Goal: Task Accomplishment & Management: Use online tool/utility

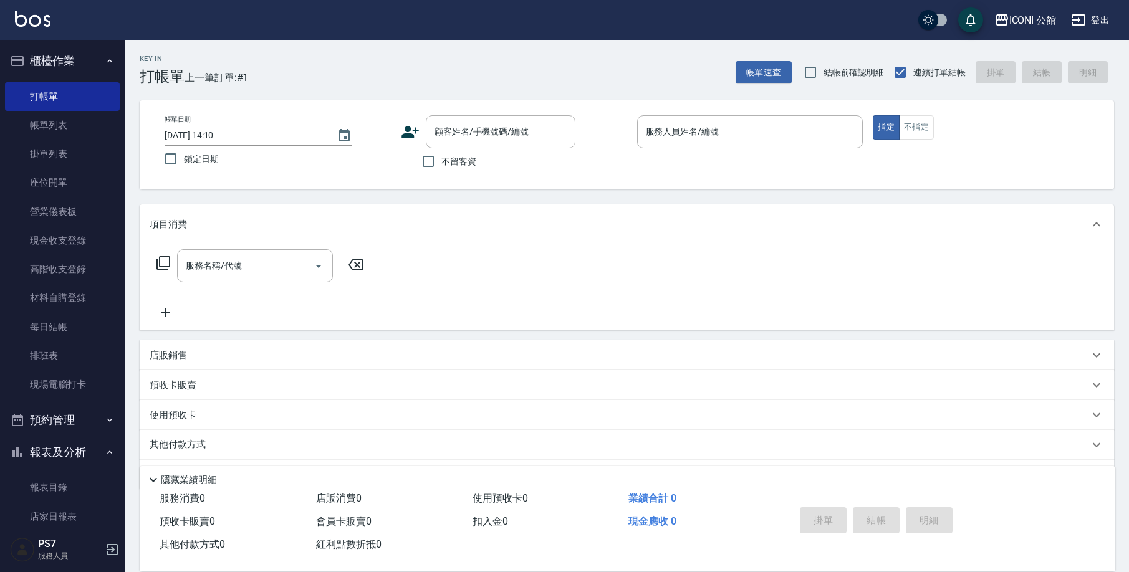
click at [408, 133] on icon at bounding box center [410, 132] width 17 height 12
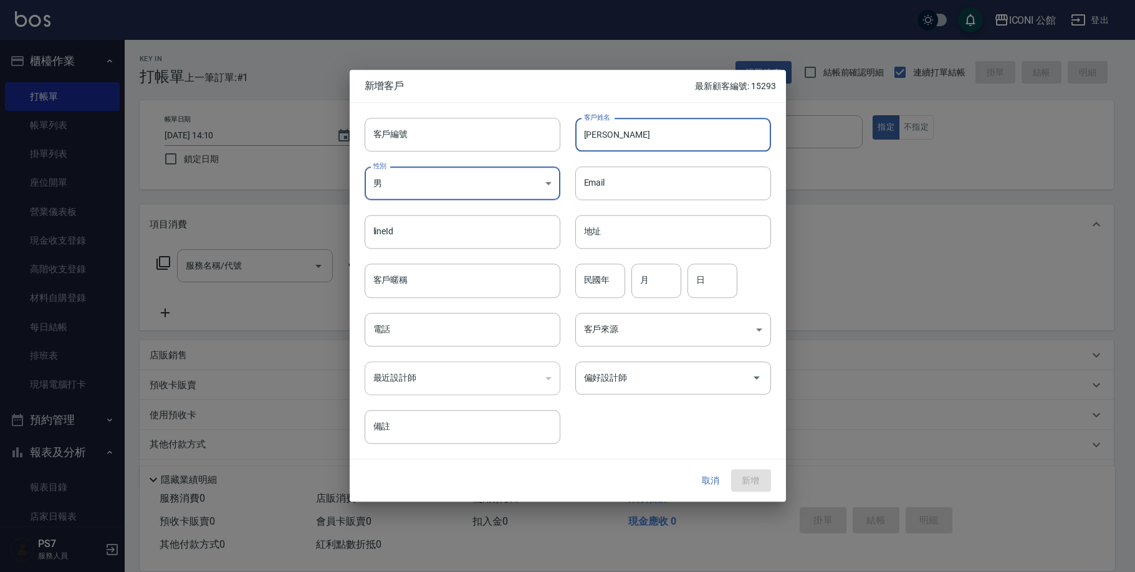
click at [728, 140] on input "[PERSON_NAME]" at bounding box center [674, 135] width 196 height 34
type input "[PERSON_NAME]"
click at [470, 191] on body "ICONI 公館 登出 櫃檯作業 打帳單 帳單列表 掛單列表 座位開單 營業儀表板 現金收支登錄 高階收支登錄 材料自購登錄 每日結帳 排班表 現場電腦打卡 …" at bounding box center [567, 305] width 1135 height 610
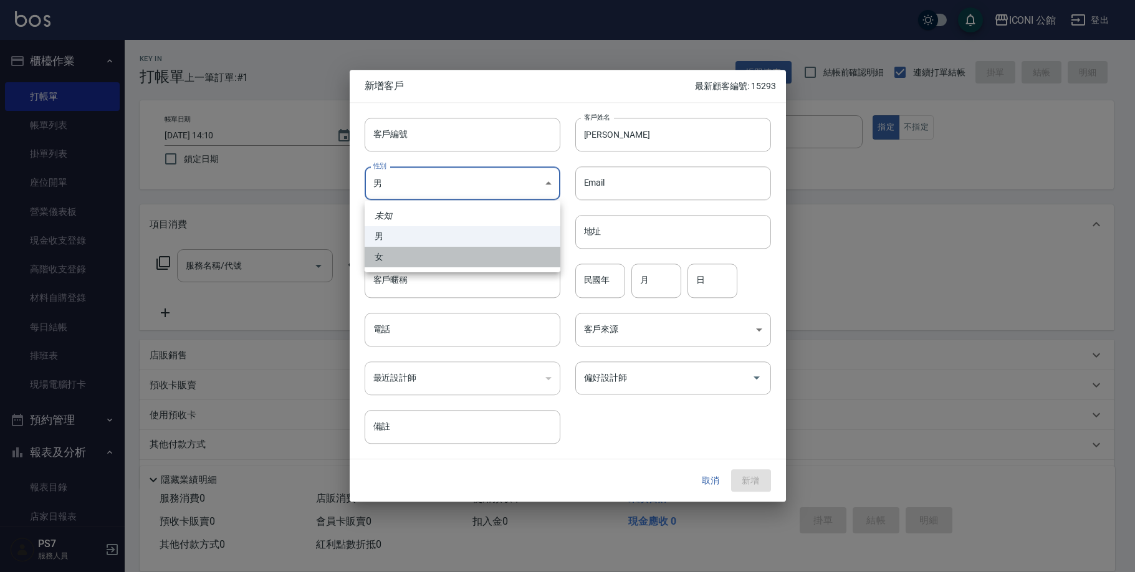
click at [420, 260] on li "女" at bounding box center [463, 257] width 196 height 21
type input "[DEMOGRAPHIC_DATA]"
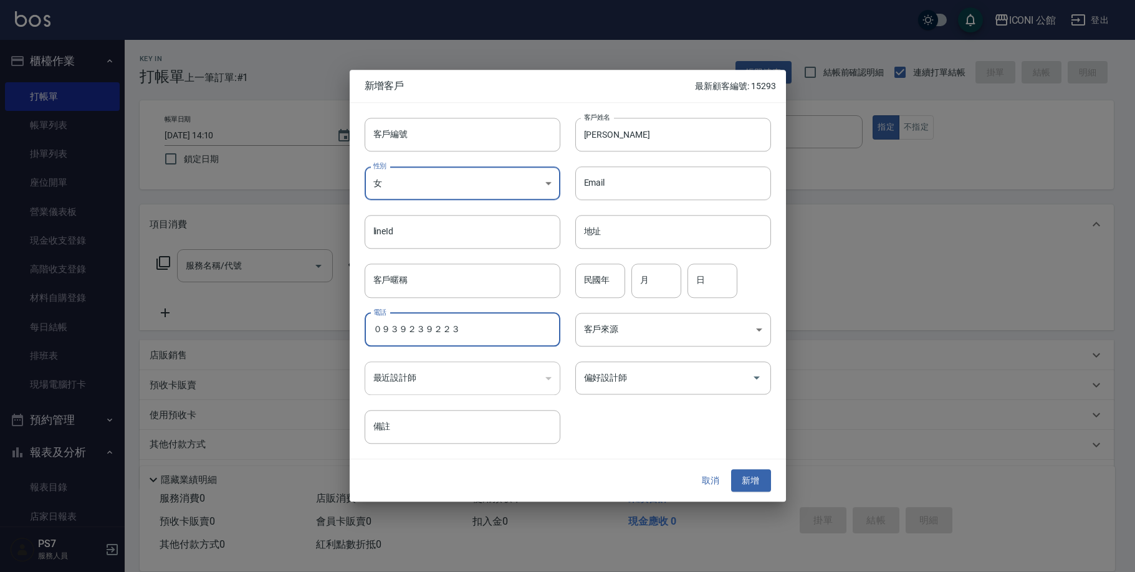
click at [524, 332] on input "０９３９２３９２２３" at bounding box center [463, 330] width 196 height 34
type input "０"
click at [481, 342] on input "電話" at bounding box center [463, 330] width 196 height 34
type input "0939239223"
click at [752, 484] on button "新增" at bounding box center [751, 481] width 40 height 23
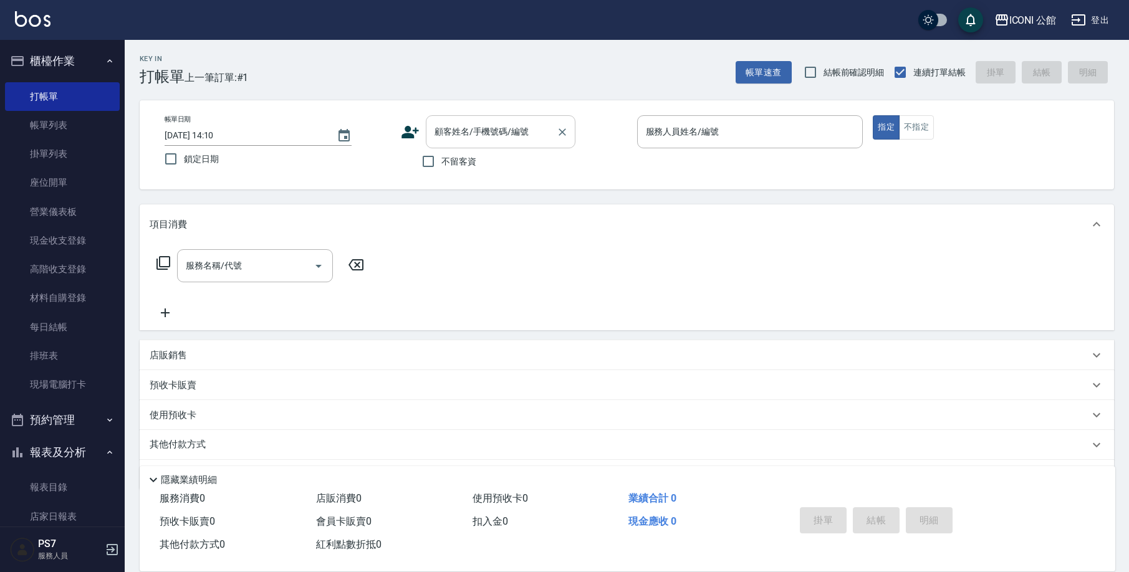
click at [448, 137] on input "顧客姓名/手機號碼/編號" at bounding box center [491, 132] width 120 height 22
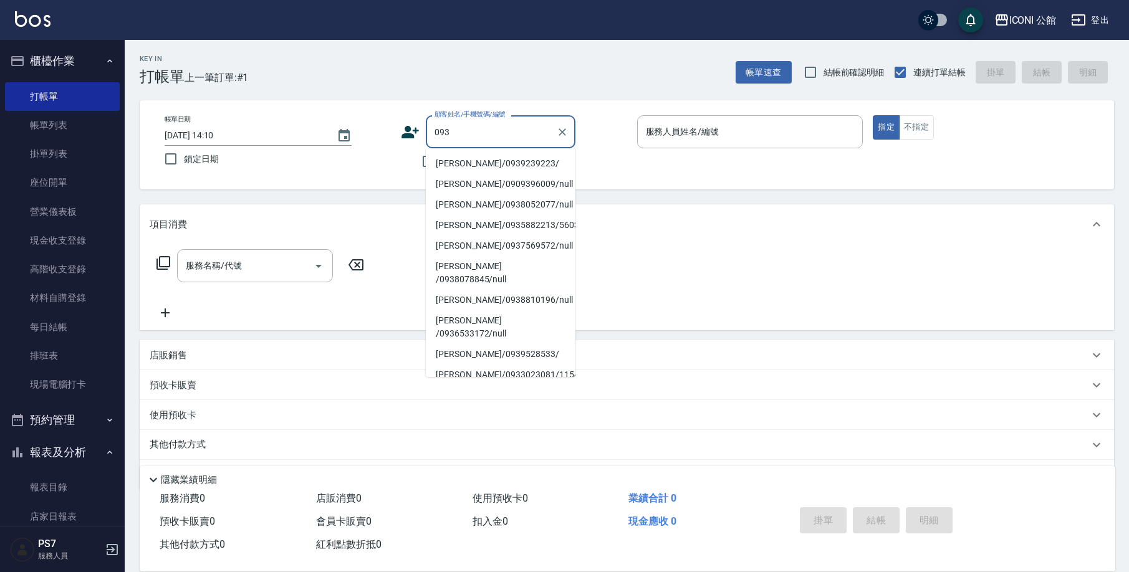
click at [506, 166] on li "[PERSON_NAME]/0939239223/" at bounding box center [501, 163] width 150 height 21
type input "[PERSON_NAME]/0939239223/"
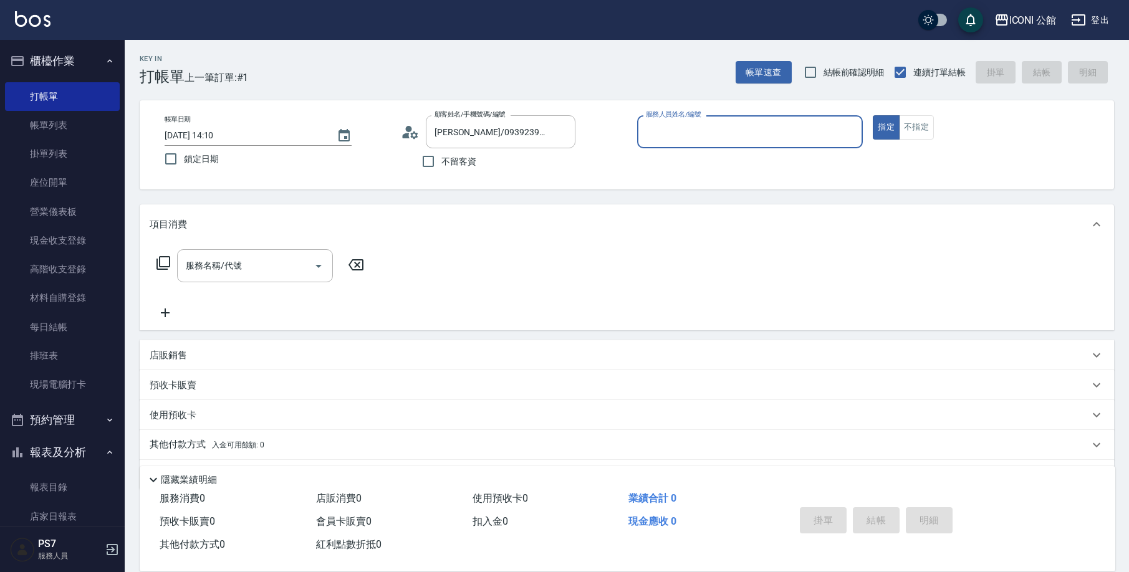
click at [666, 125] on input "服務人員姓名/編號" at bounding box center [750, 132] width 215 height 22
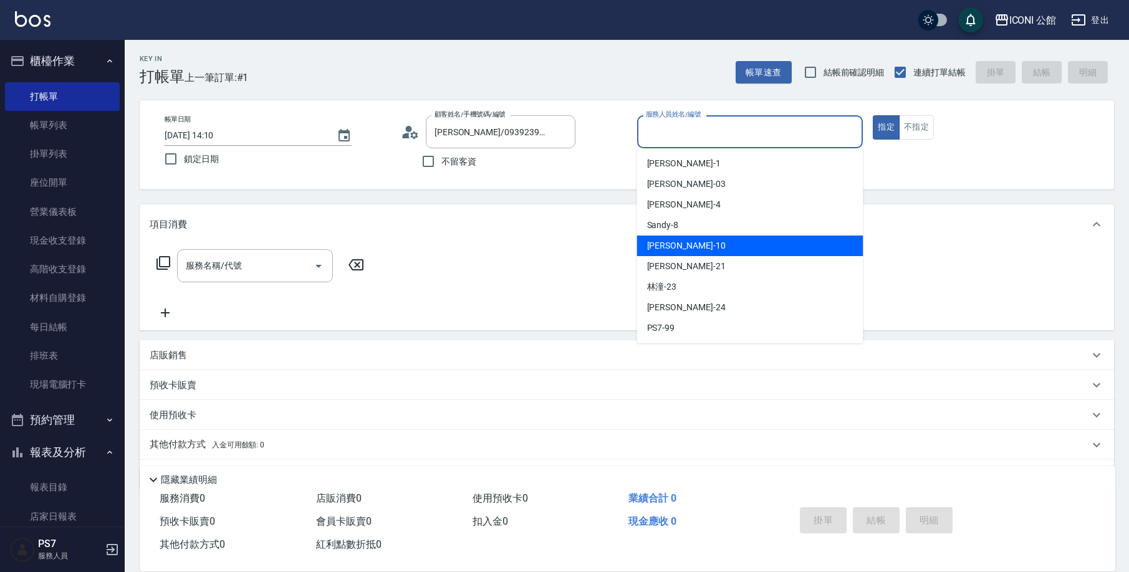
click at [681, 254] on div "[PERSON_NAME] -10" at bounding box center [750, 246] width 226 height 21
type input "[PERSON_NAME]-10"
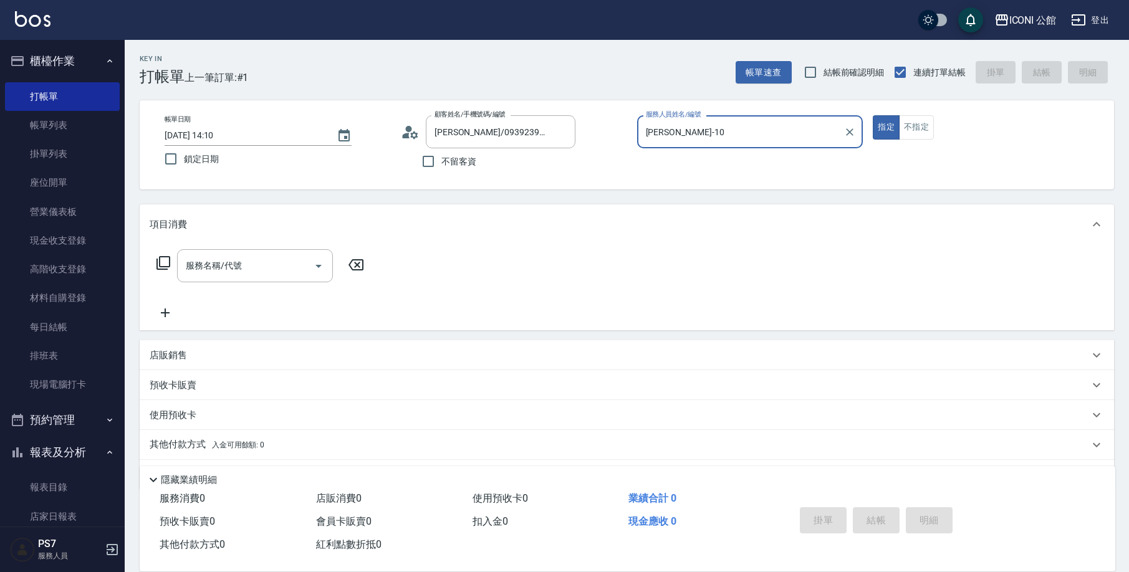
click at [226, 393] on div "預收卡販賣" at bounding box center [627, 385] width 975 height 30
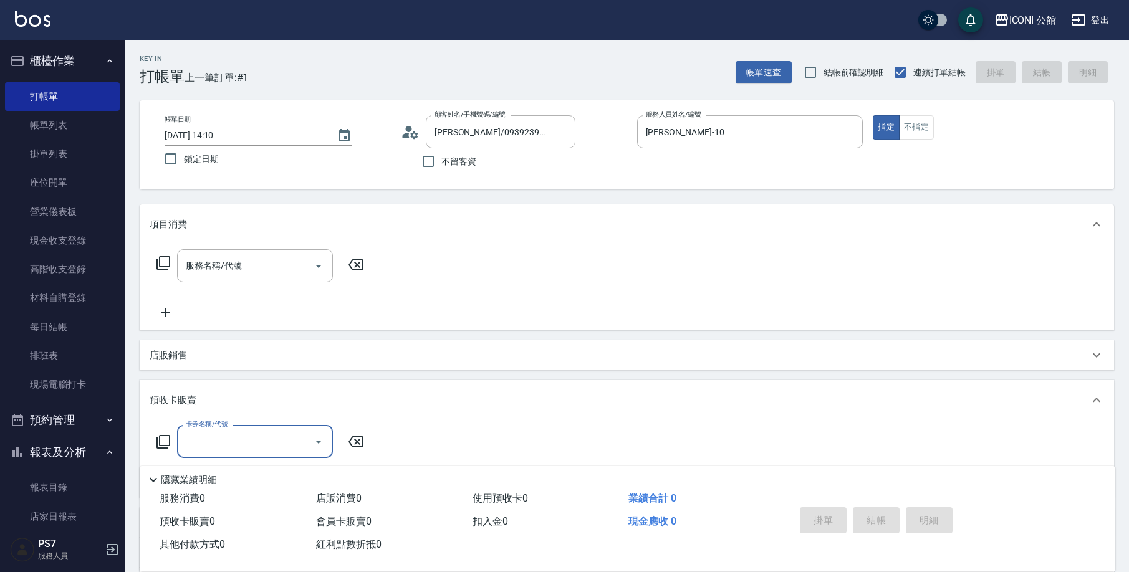
scroll to position [11, 0]
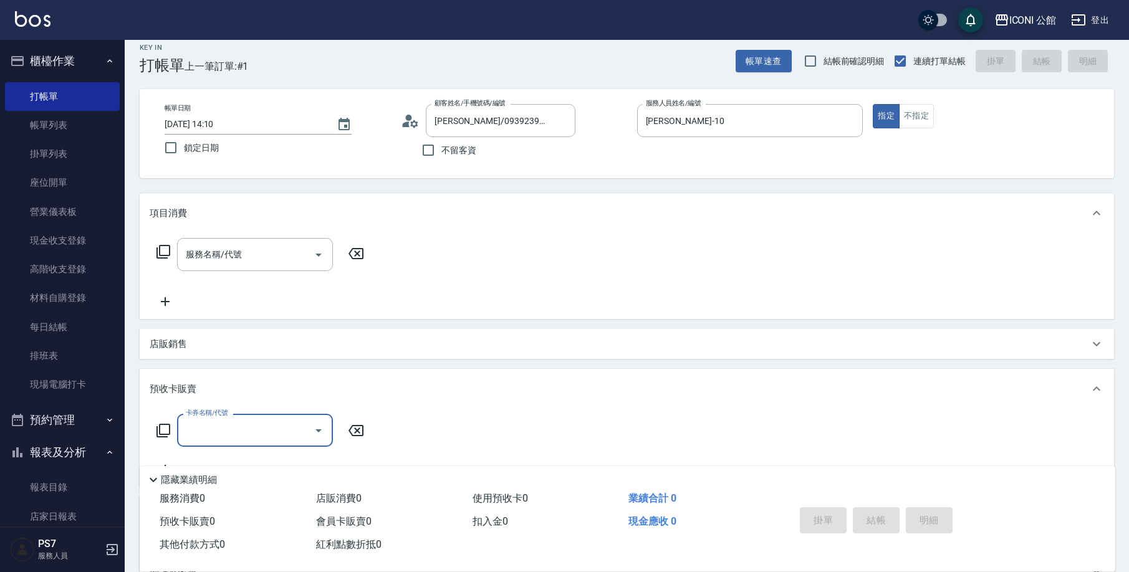
click at [165, 433] on icon at bounding box center [163, 430] width 15 height 15
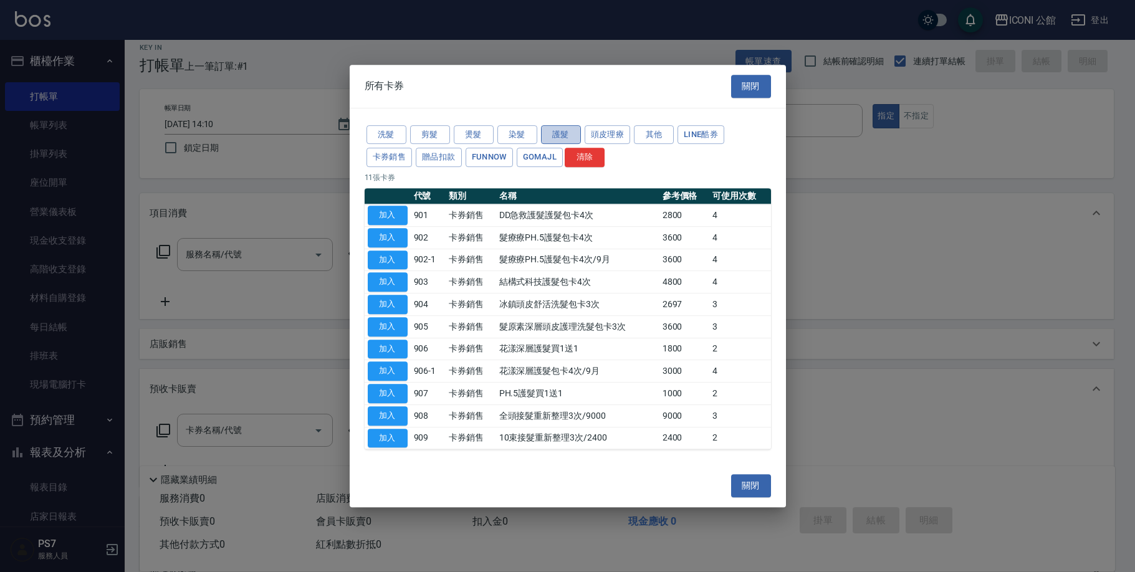
click at [570, 139] on button "護髮" at bounding box center [561, 134] width 40 height 19
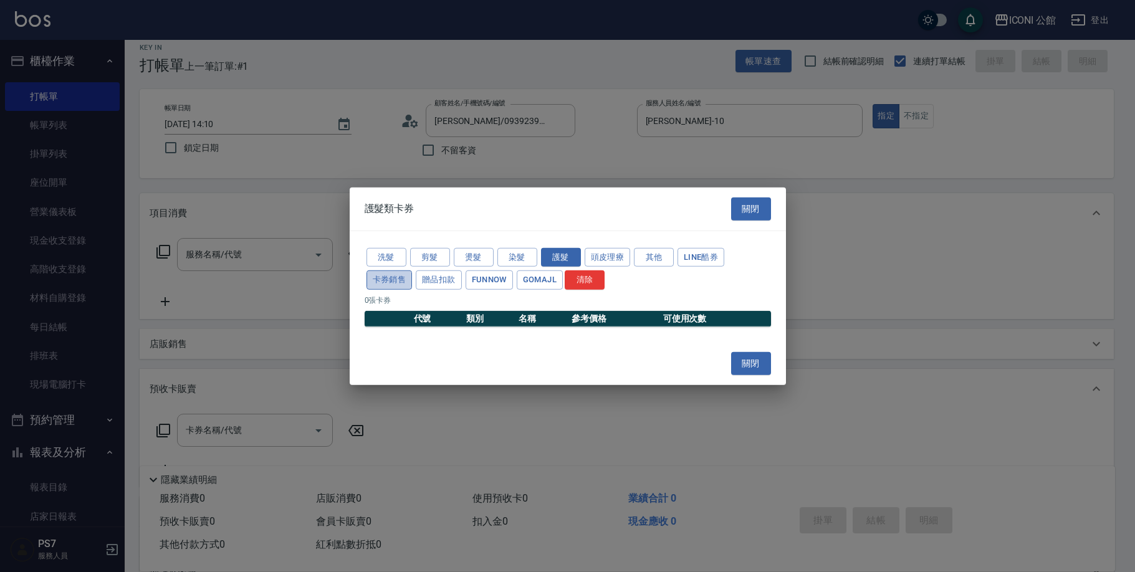
click at [389, 272] on button "卡券銷售" at bounding box center [390, 280] width 46 height 19
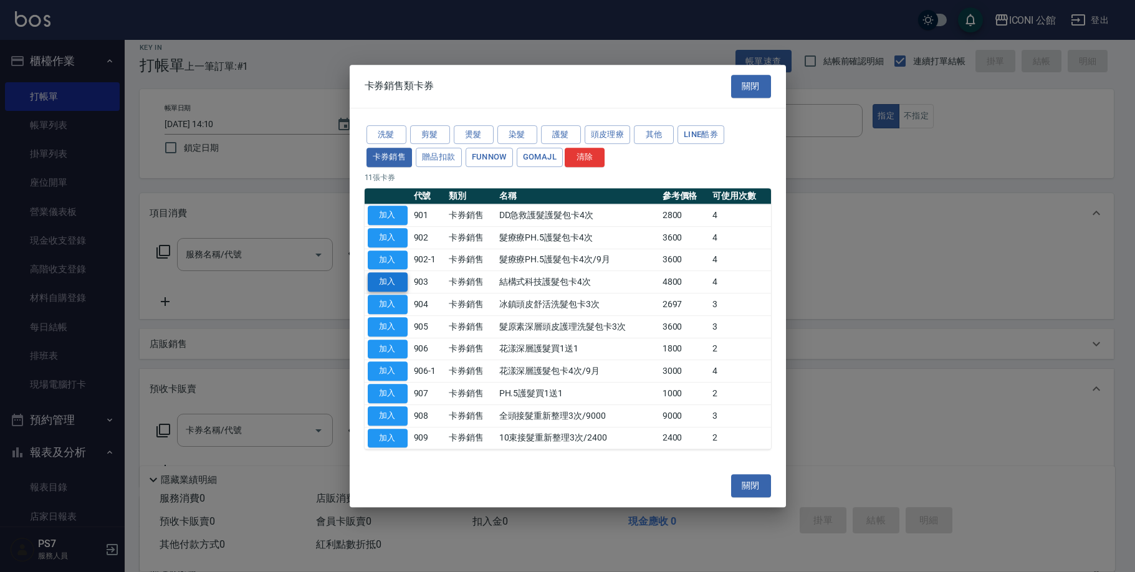
click at [385, 284] on button "加入" at bounding box center [388, 281] width 40 height 19
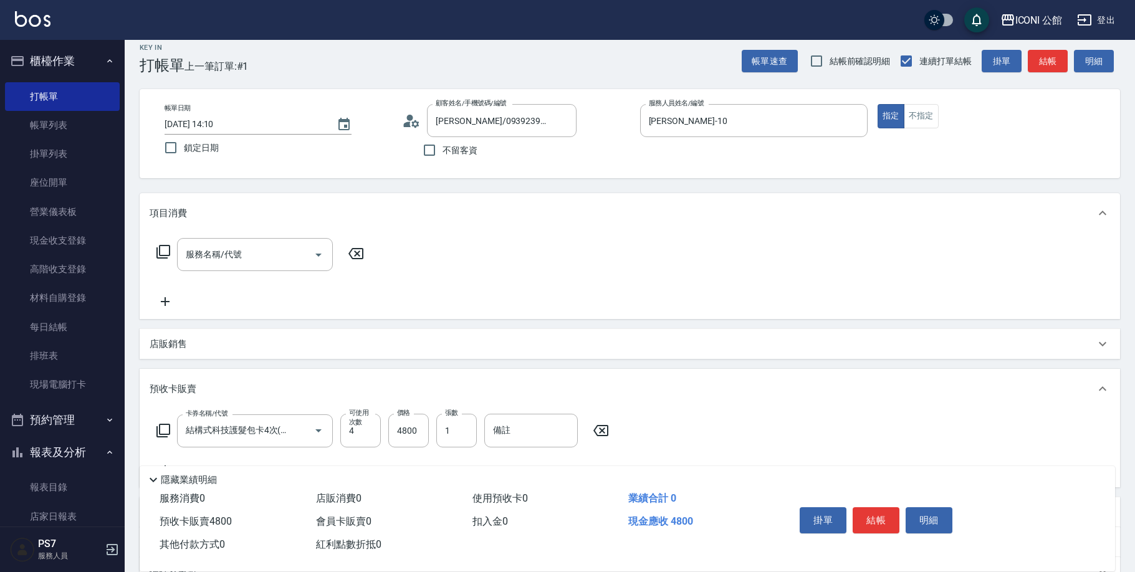
type input "結構式科技護髮包卡4次(903)"
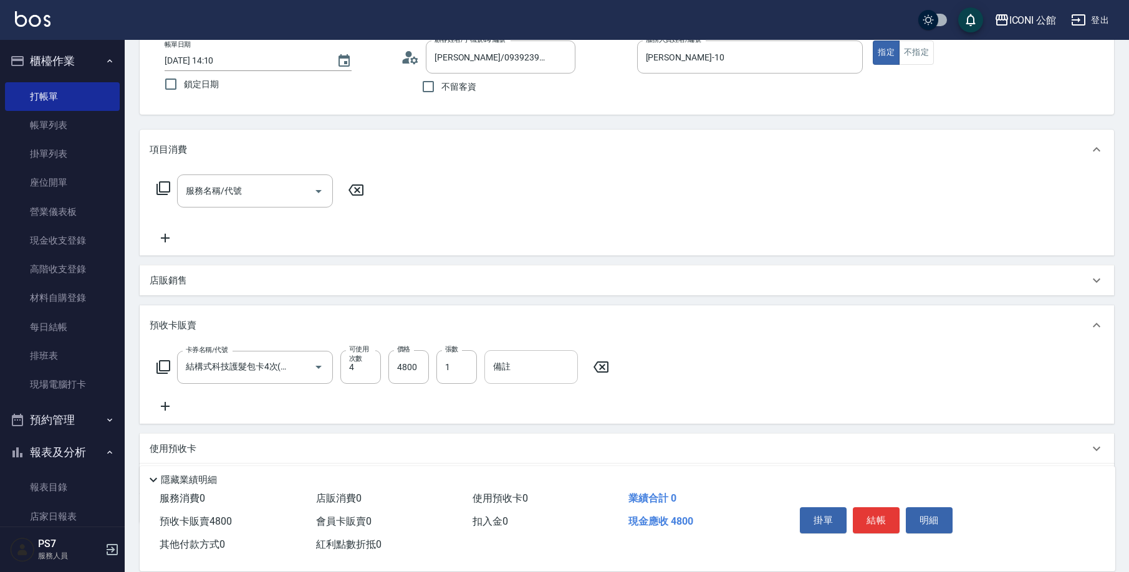
scroll to position [146, 0]
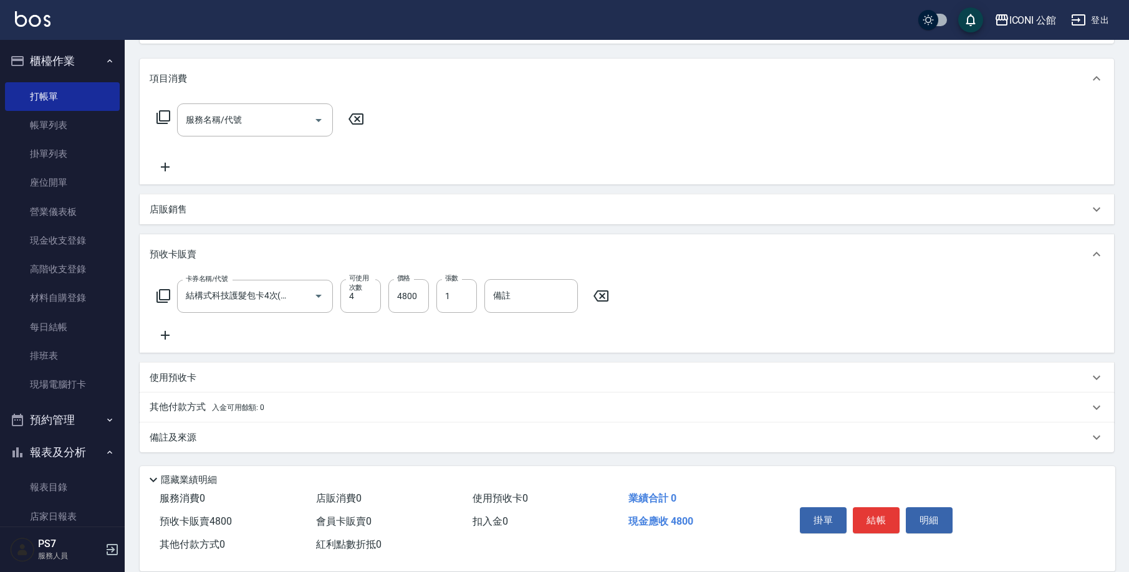
click at [229, 406] on span "入金可用餘額: 0" at bounding box center [238, 407] width 53 height 9
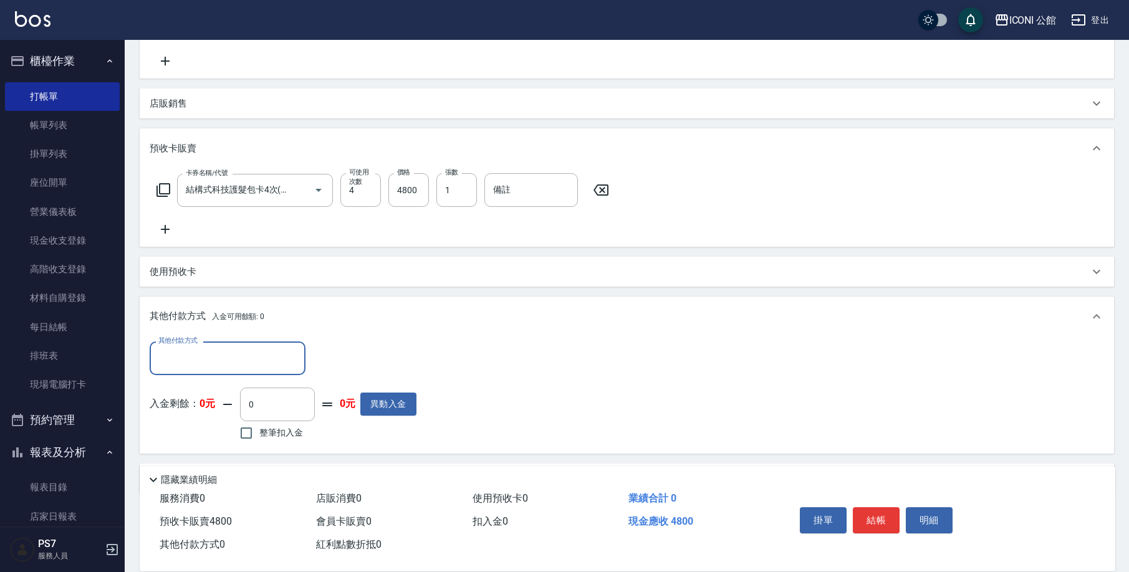
scroll to position [293, 0]
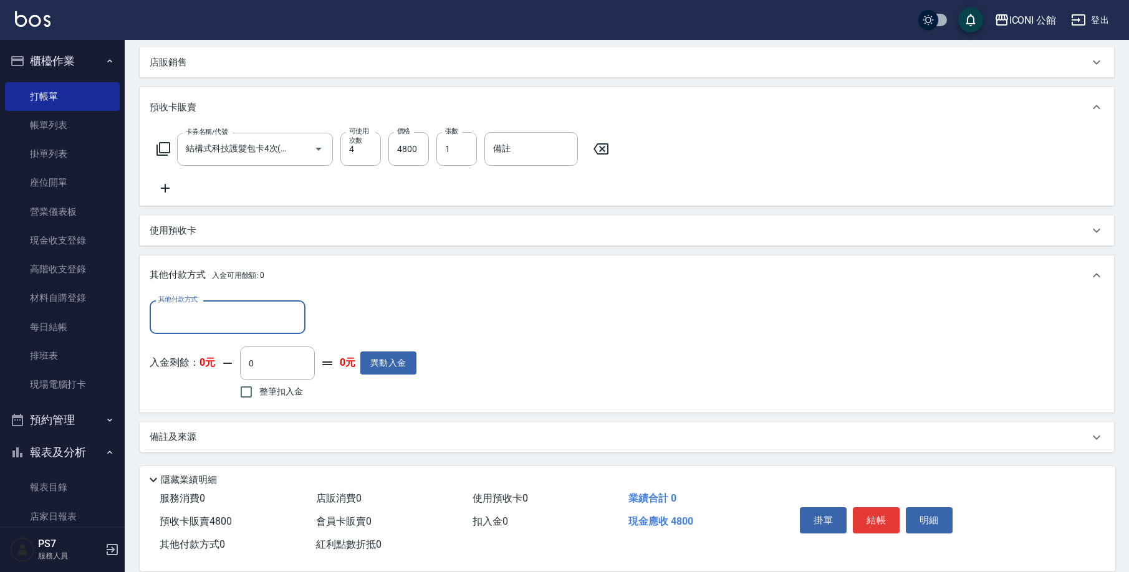
click at [234, 321] on input "其他付款方式" at bounding box center [227, 317] width 145 height 22
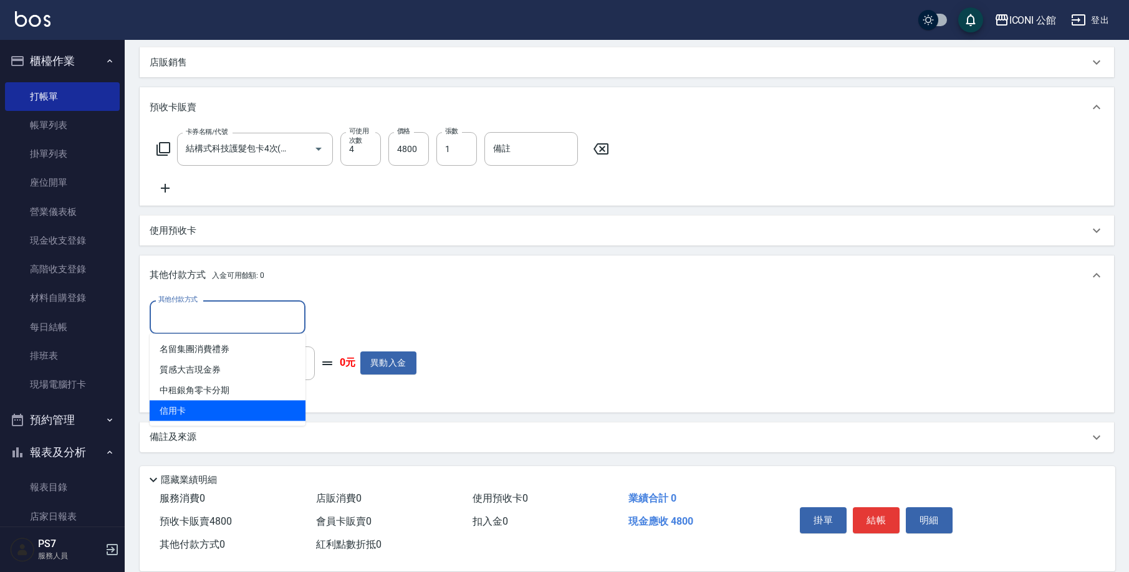
click at [235, 412] on span "信用卡" at bounding box center [228, 411] width 156 height 21
type input "信用卡"
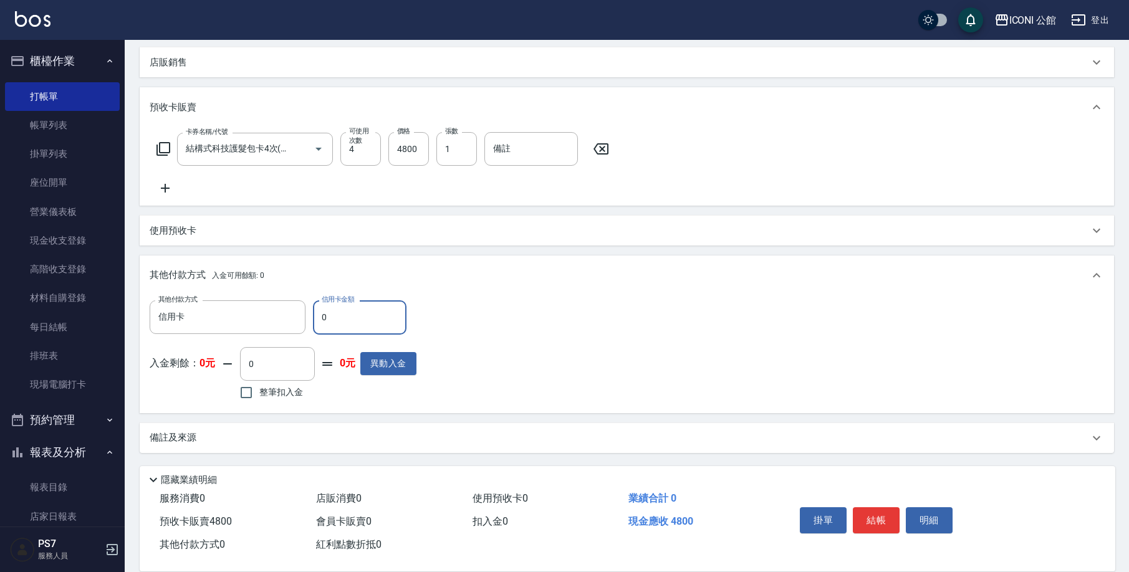
click at [334, 327] on input "0" at bounding box center [360, 318] width 94 height 34
type input "4800"
click at [890, 515] on button "結帳" at bounding box center [876, 521] width 47 height 26
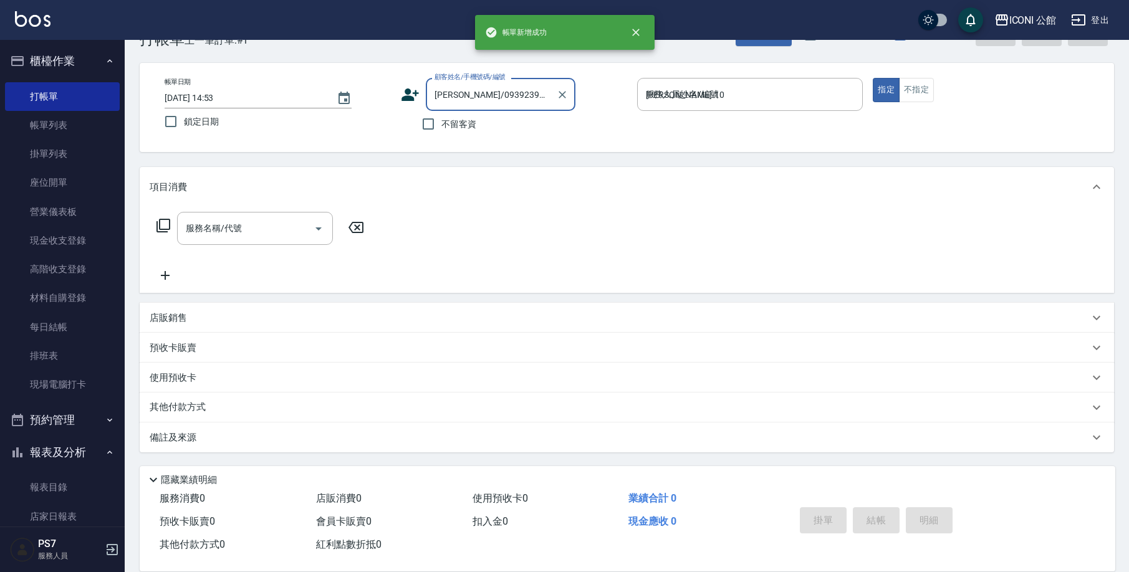
type input "[DATE] 14:53"
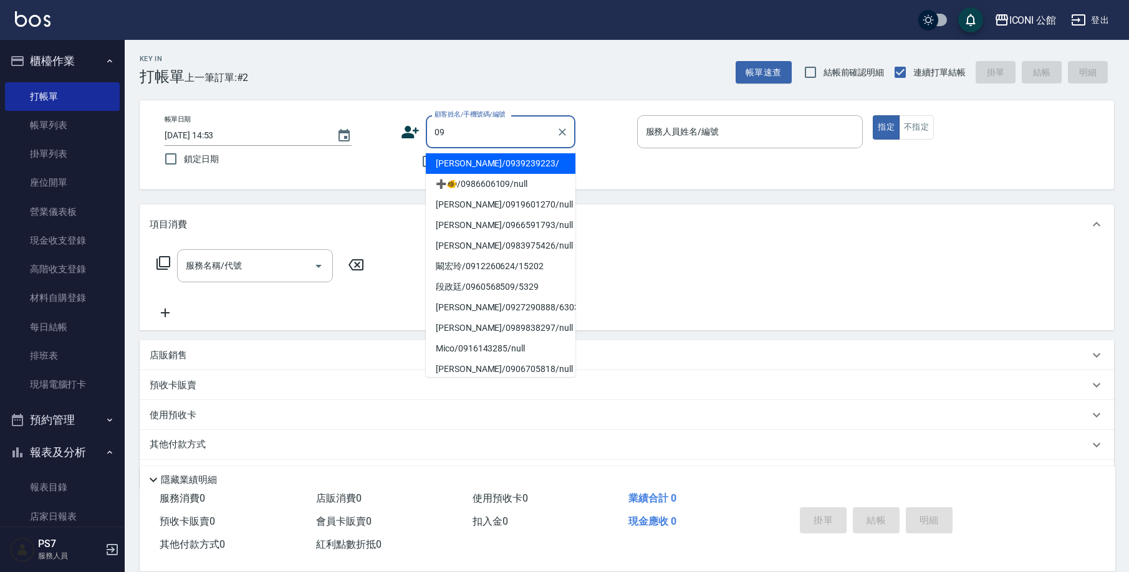
click at [521, 163] on li "[PERSON_NAME]/0939239223/" at bounding box center [501, 163] width 150 height 21
type input "[PERSON_NAME]/0939239223/"
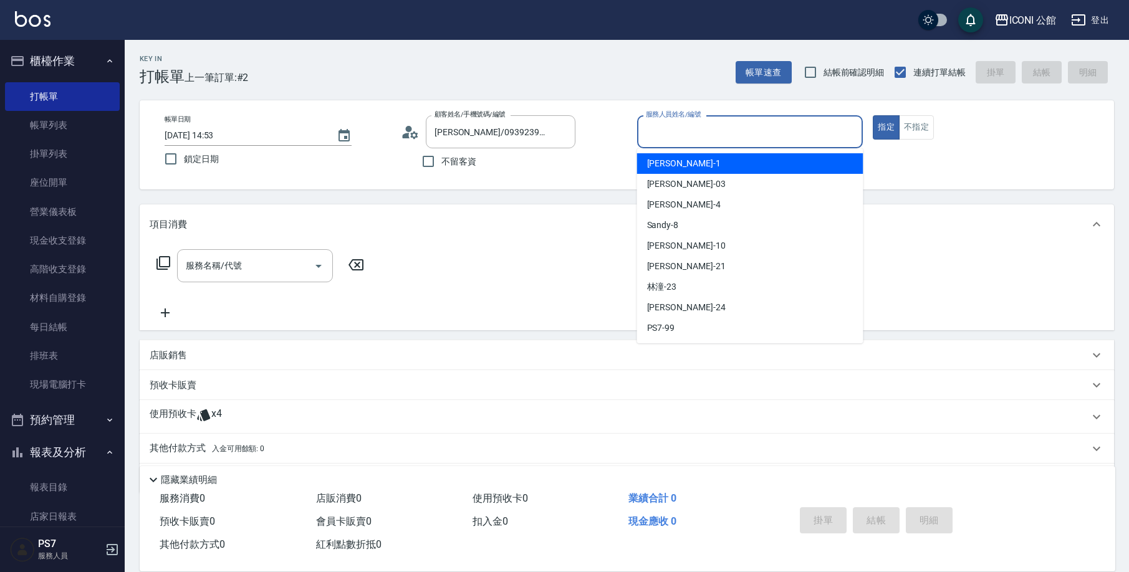
click at [663, 132] on input "服務人員姓名/編號" at bounding box center [750, 132] width 215 height 22
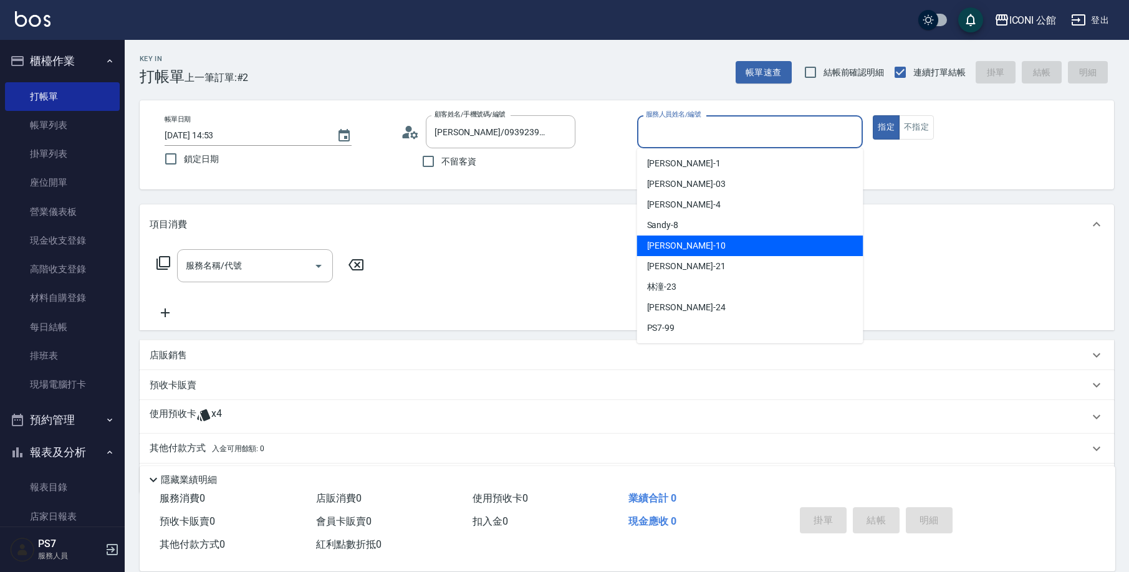
click at [683, 240] on div "[PERSON_NAME] -10" at bounding box center [750, 246] width 226 height 21
type input "[PERSON_NAME]-10"
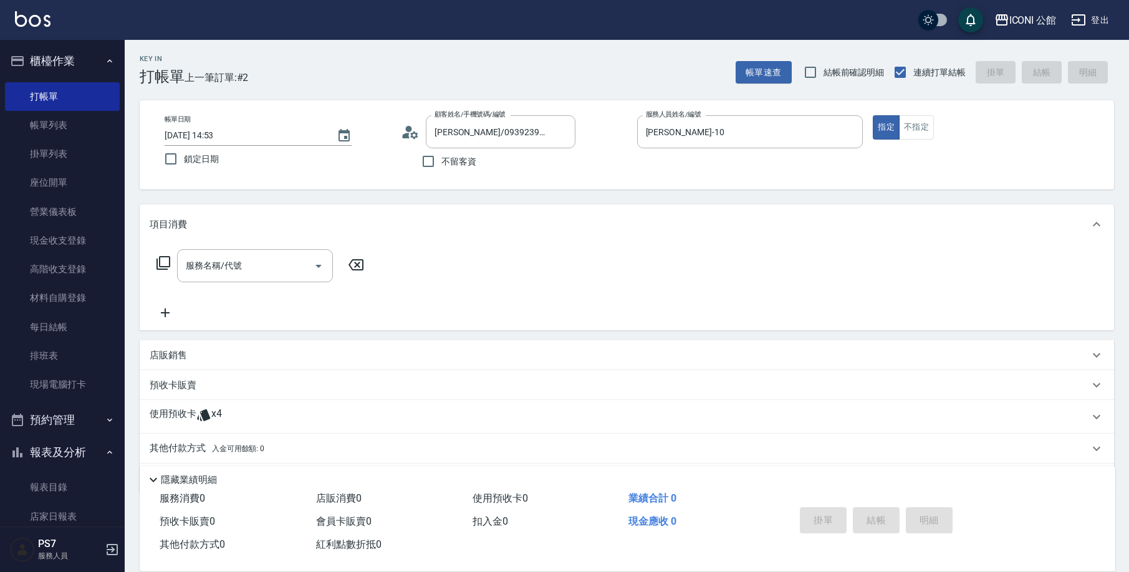
click at [163, 266] on icon at bounding box center [163, 263] width 15 height 15
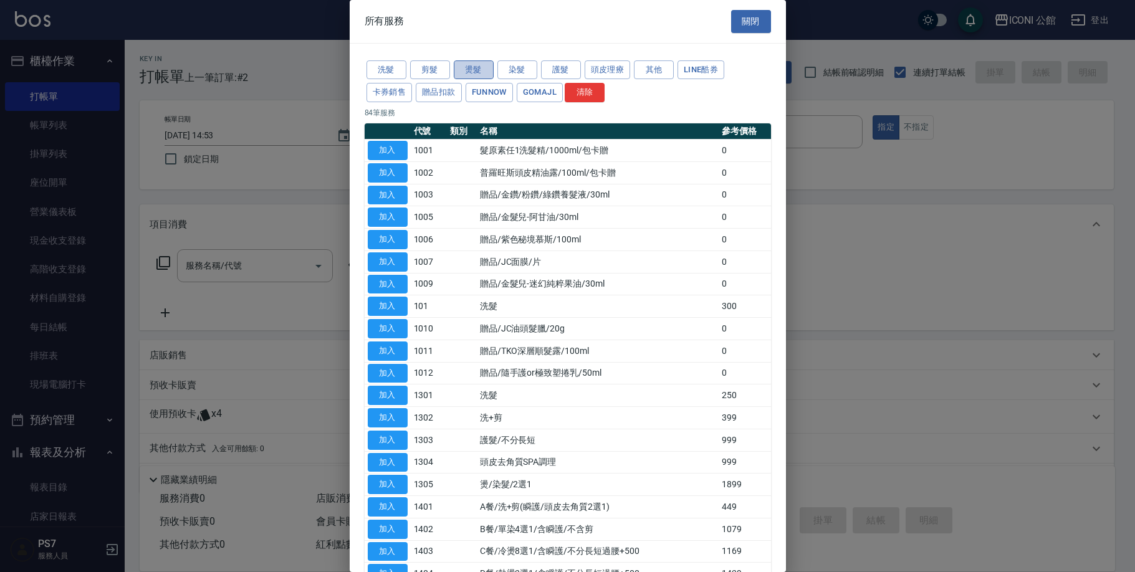
click at [465, 69] on button "燙髮" at bounding box center [474, 69] width 40 height 19
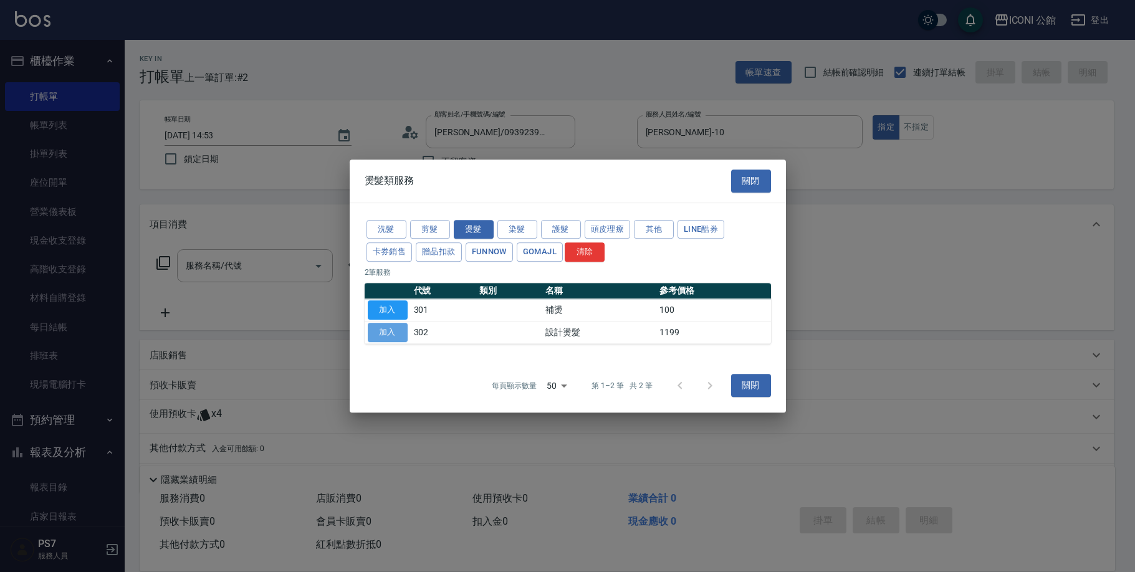
click at [385, 335] on button "加入" at bounding box center [388, 332] width 40 height 19
type input "設計燙髮(302)"
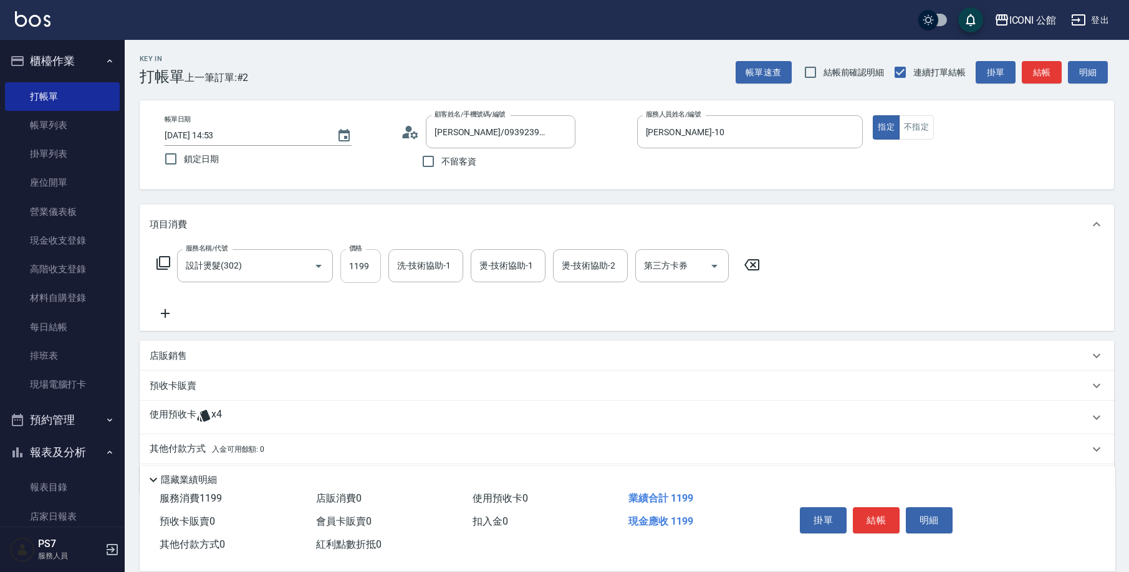
click at [354, 264] on input "1199" at bounding box center [360, 266] width 41 height 34
type input "1480"
type input "[PERSON_NAME]-21"
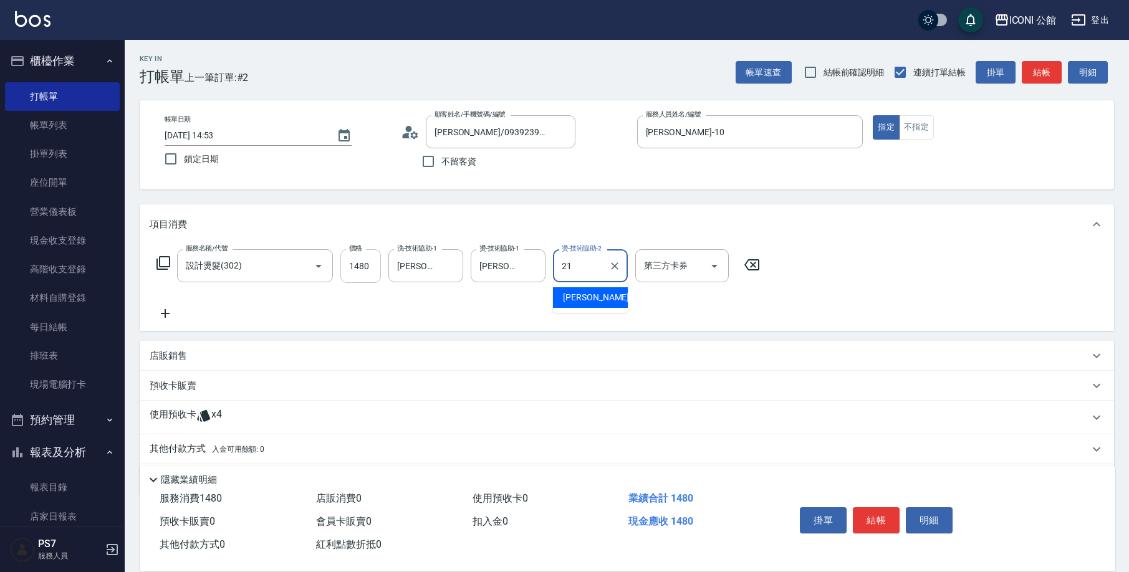
type input "[PERSON_NAME]-21"
click at [180, 428] on div "使用預收卡 x4" at bounding box center [627, 418] width 975 height 34
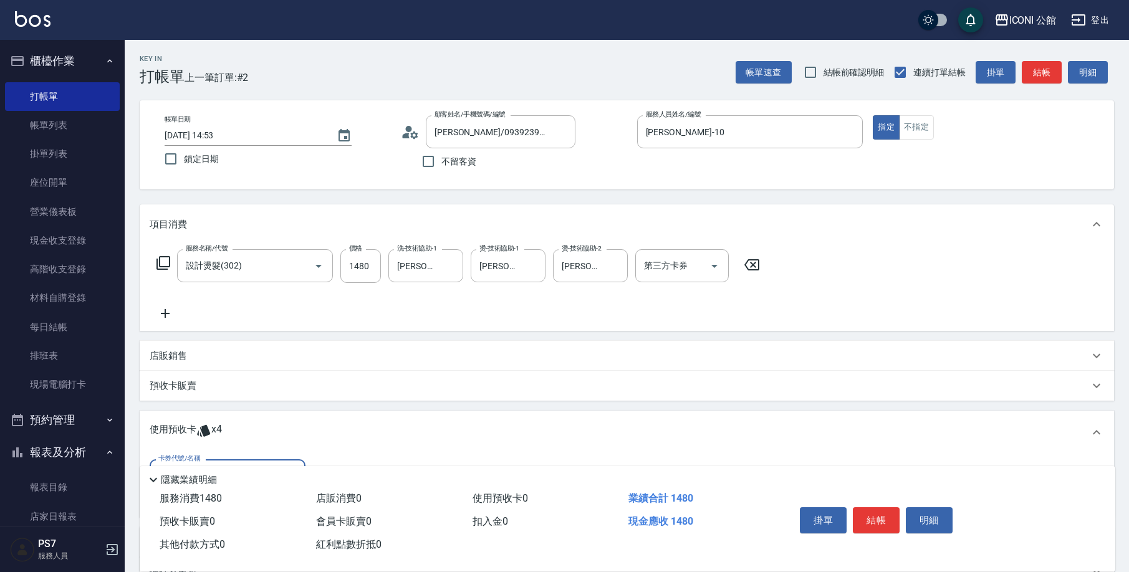
scroll to position [80, 0]
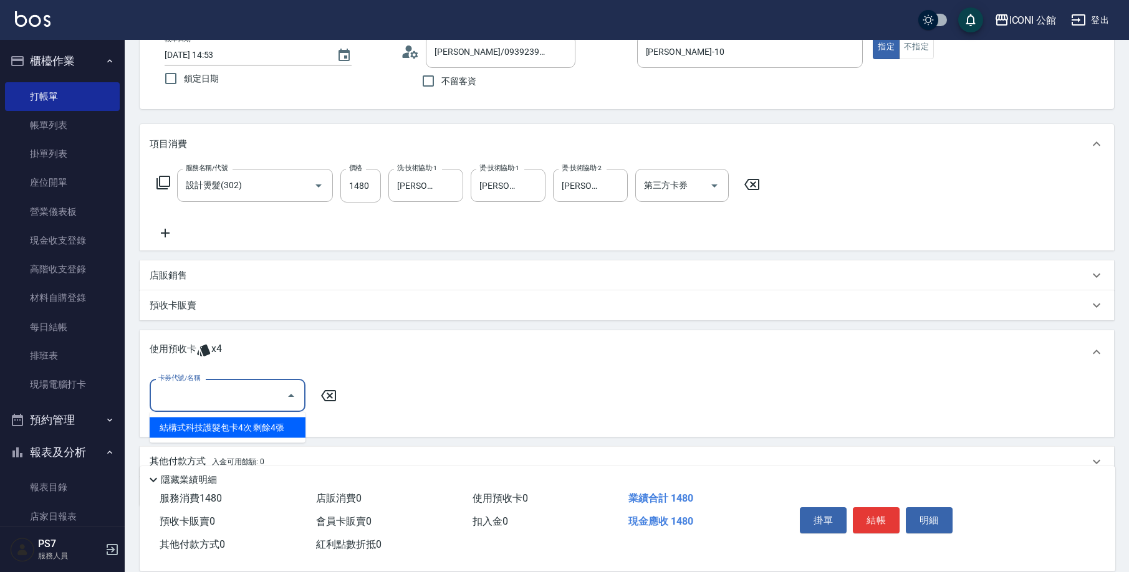
click at [204, 403] on input "卡券代號/名稱" at bounding box center [218, 396] width 126 height 22
click at [211, 428] on div "結構式科技護髮包卡4次 剩餘4張" at bounding box center [228, 428] width 156 height 21
type input "結構式科技護髮包卡4次"
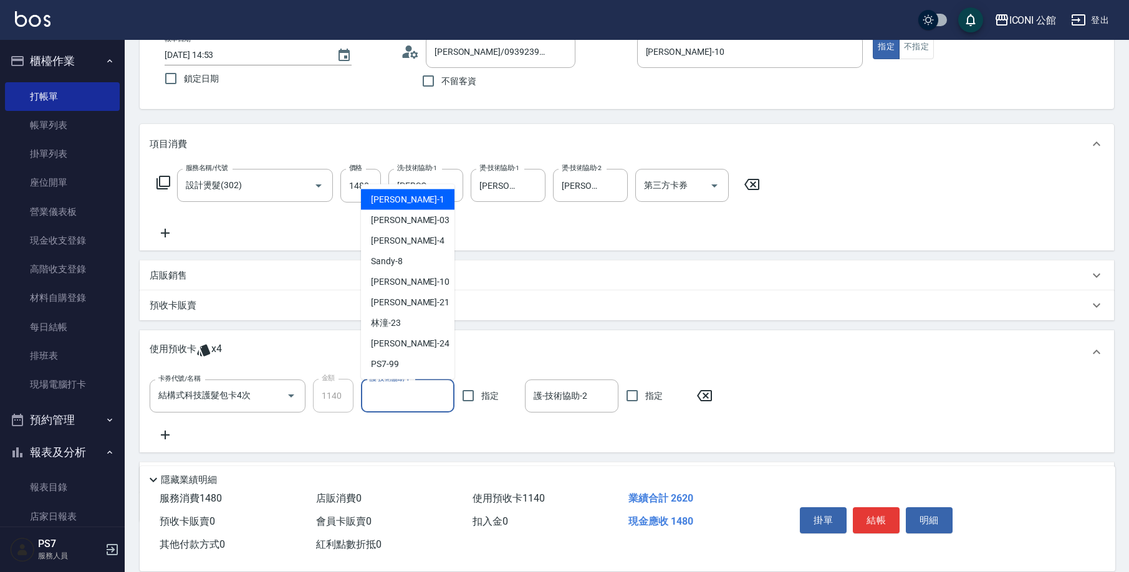
click at [391, 388] on input "護-技術協助-1" at bounding box center [408, 396] width 82 height 22
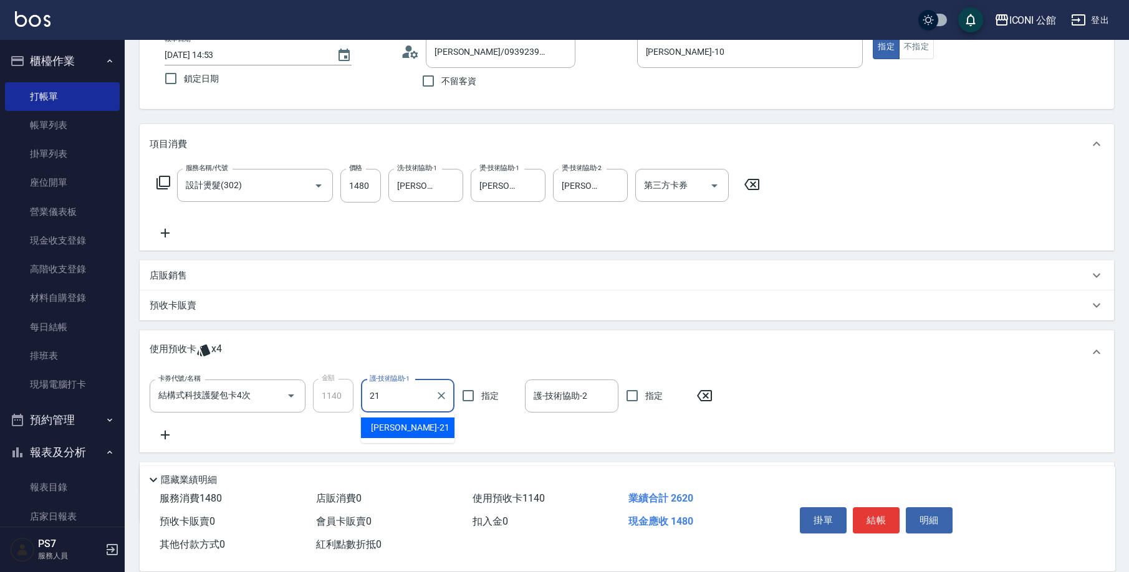
type input "[PERSON_NAME]-21"
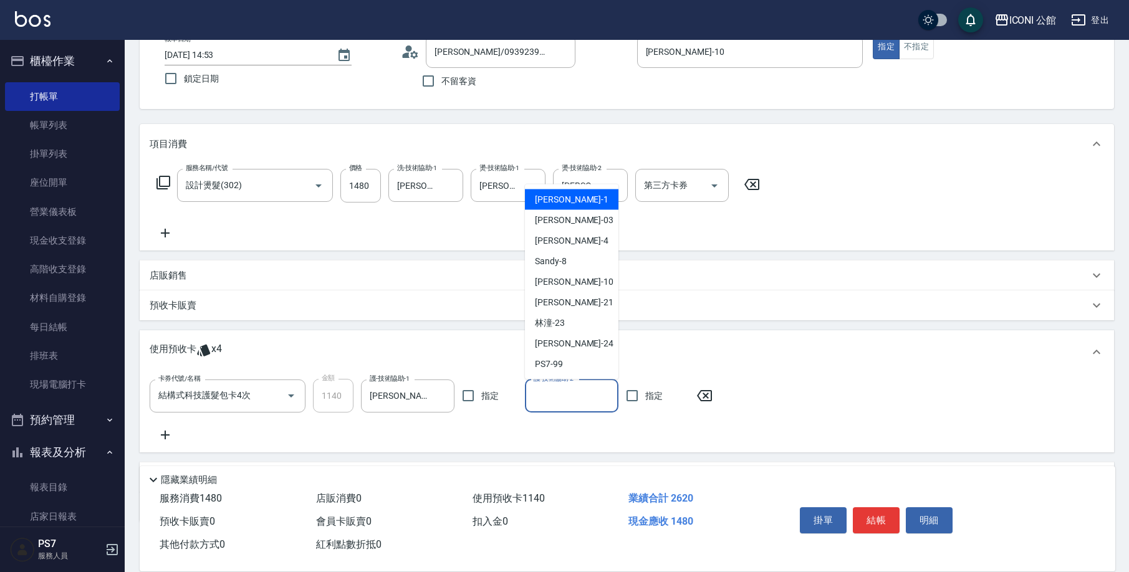
click at [539, 400] on input "護-技術協助-2" at bounding box center [572, 396] width 82 height 22
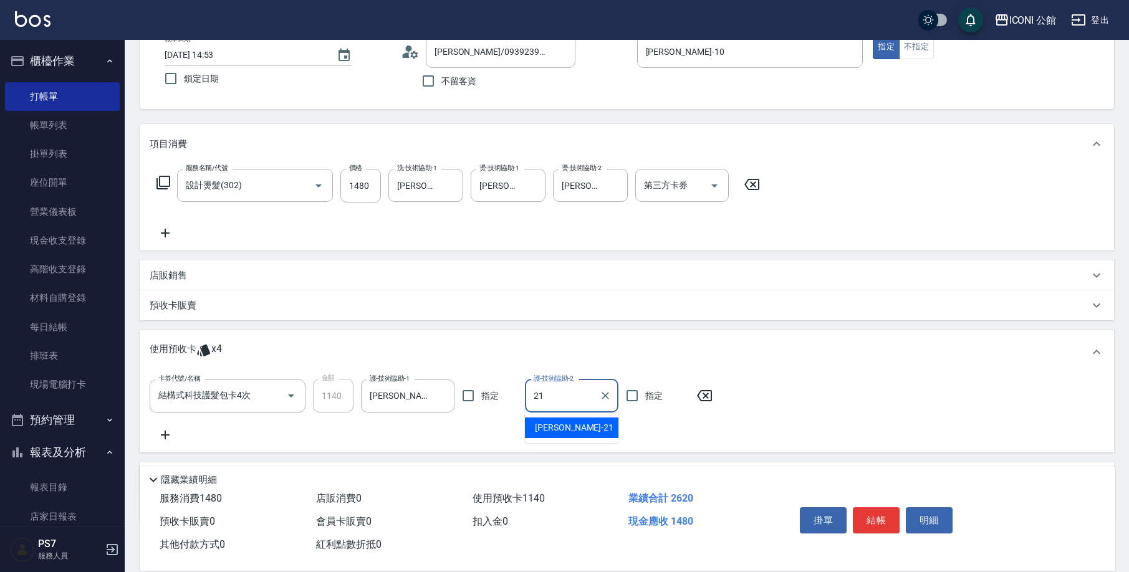
type input "[PERSON_NAME]-21"
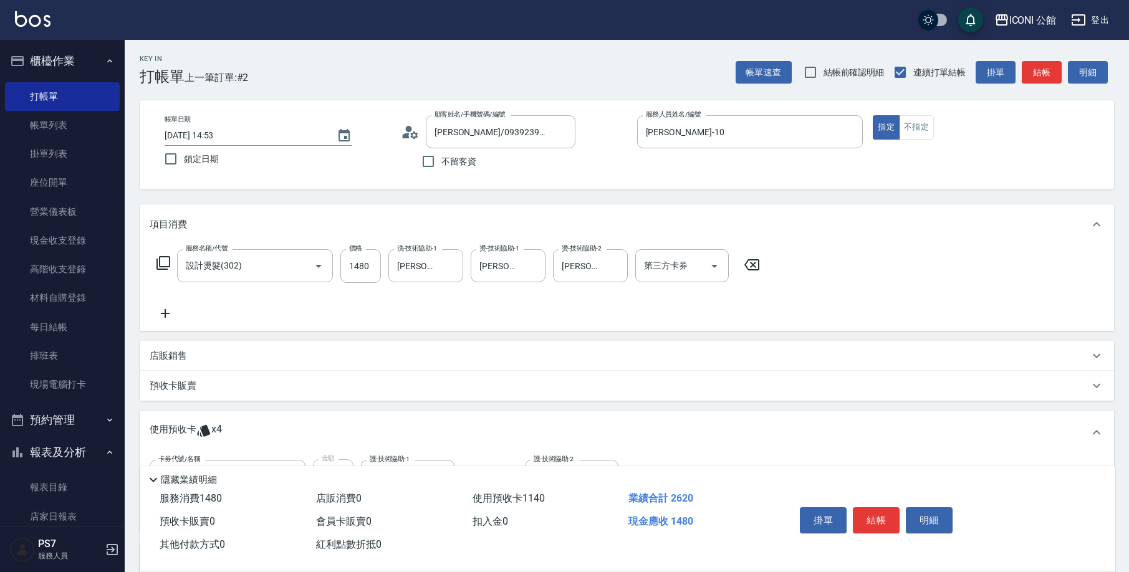
scroll to position [150, 0]
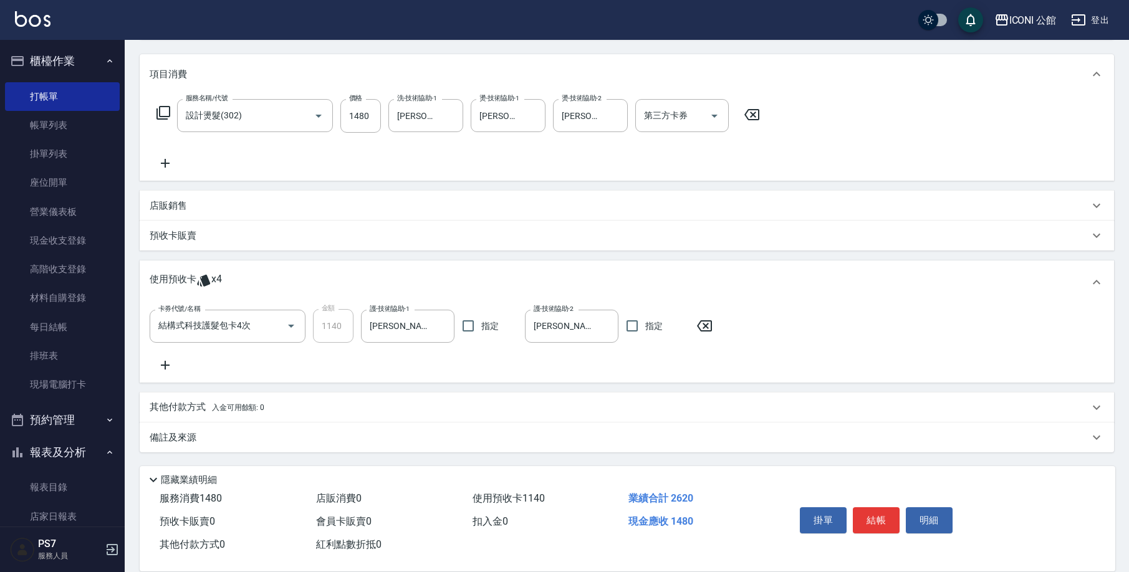
click at [169, 407] on p "其他付款方式 入金可用餘額: 0" at bounding box center [207, 408] width 115 height 14
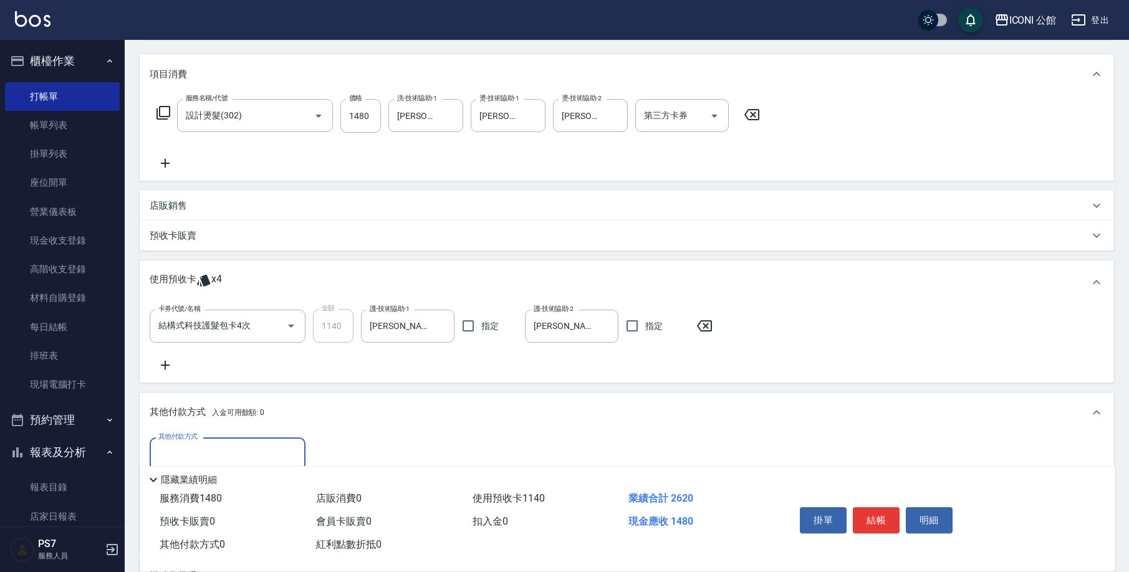
scroll to position [287, 0]
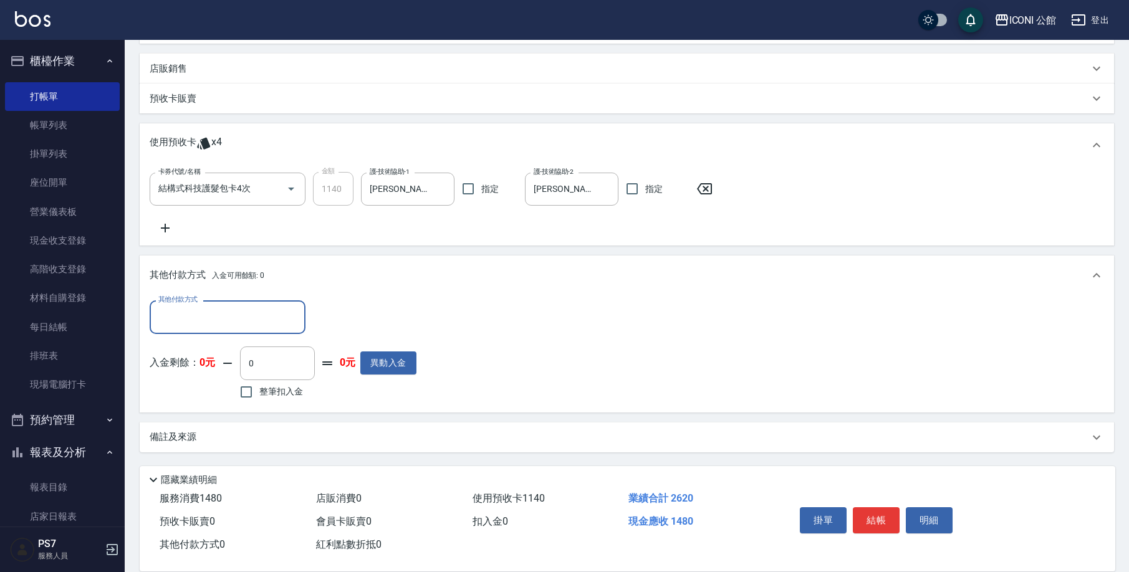
click at [200, 328] on input "其他付款方式" at bounding box center [227, 317] width 145 height 22
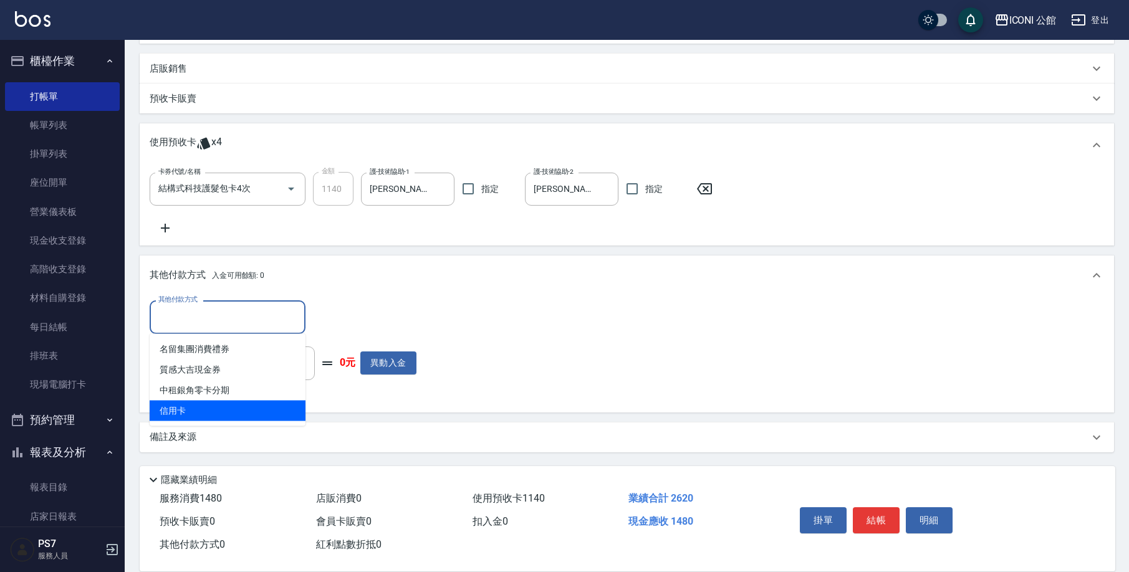
click at [193, 419] on span "信用卡" at bounding box center [228, 411] width 156 height 21
type input "信用卡"
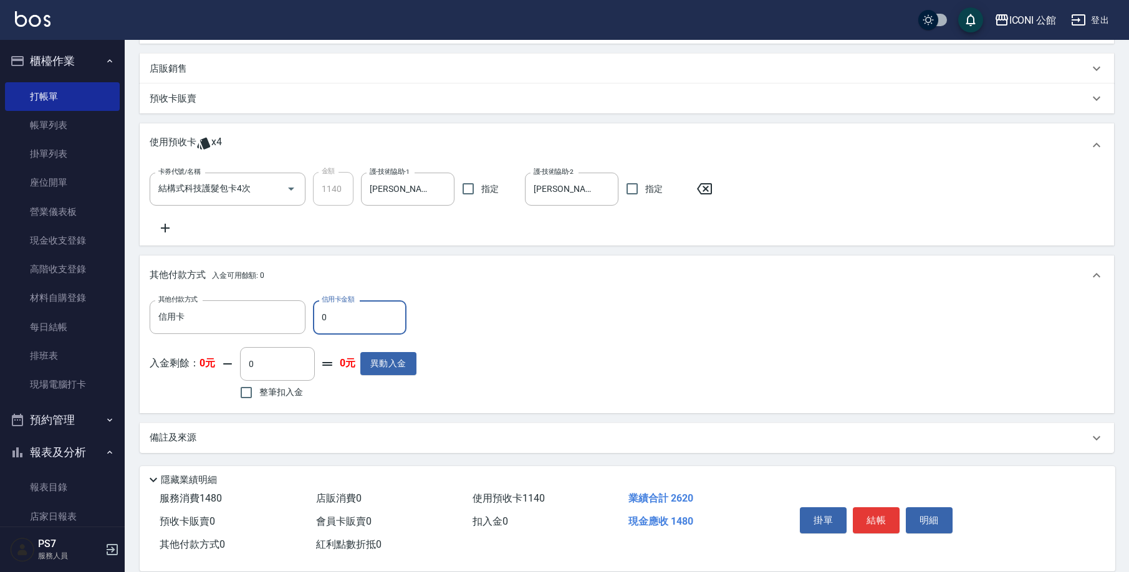
click at [323, 322] on input "0" at bounding box center [360, 318] width 94 height 34
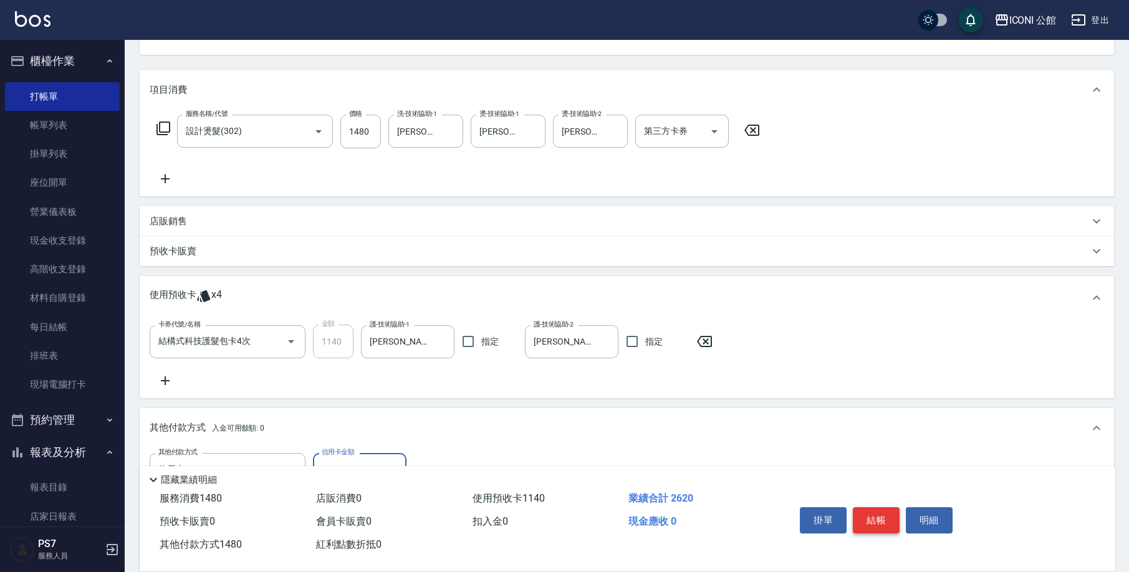
type input "1480"
click at [876, 514] on button "結帳" at bounding box center [876, 521] width 47 height 26
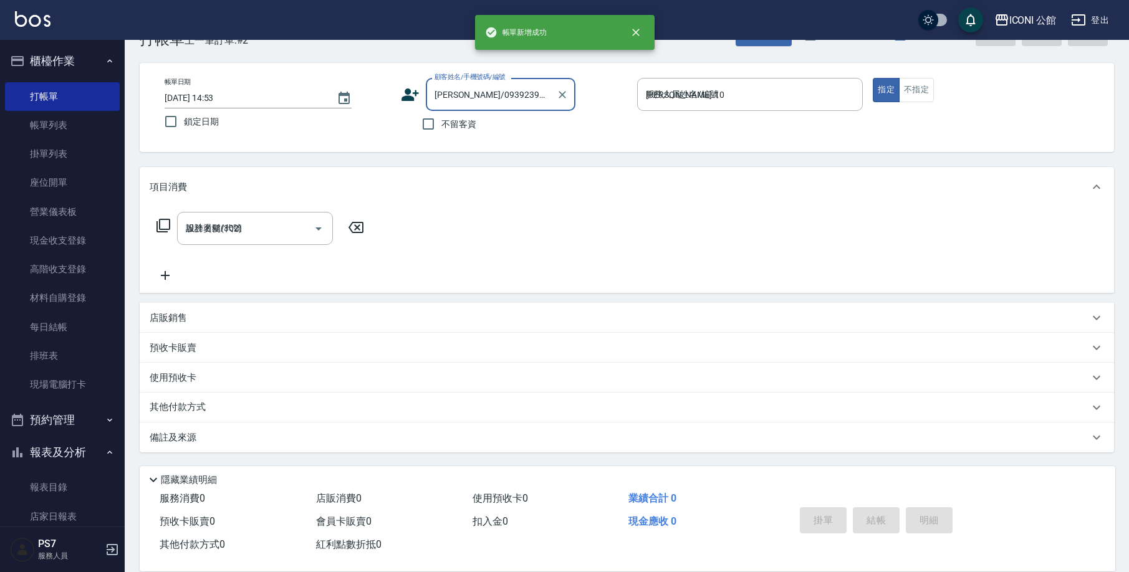
type input "[DATE] 14:54"
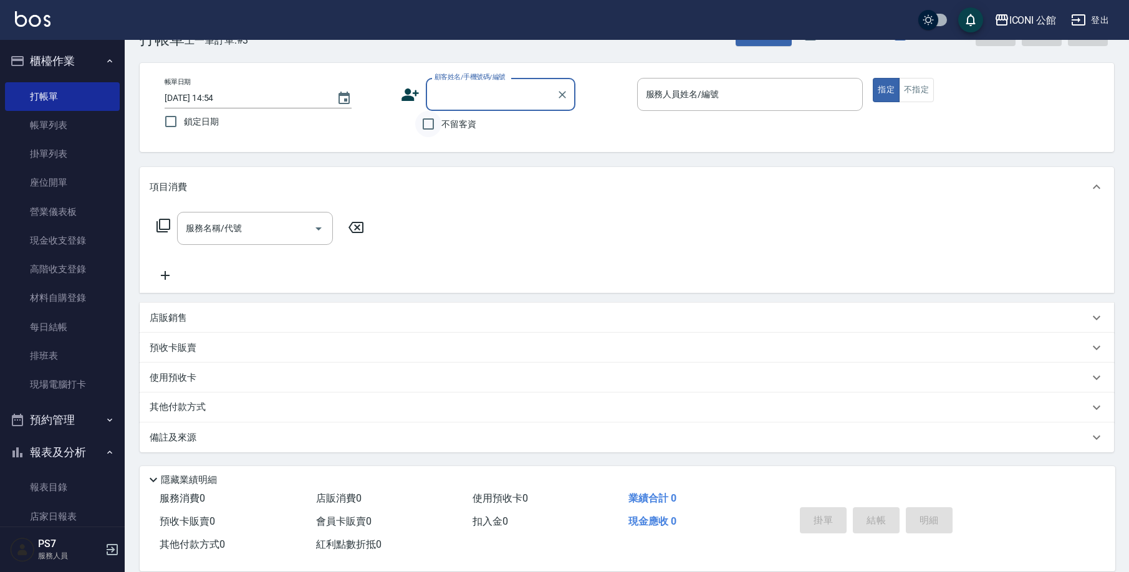
click at [433, 119] on input "不留客資" at bounding box center [428, 124] width 26 height 26
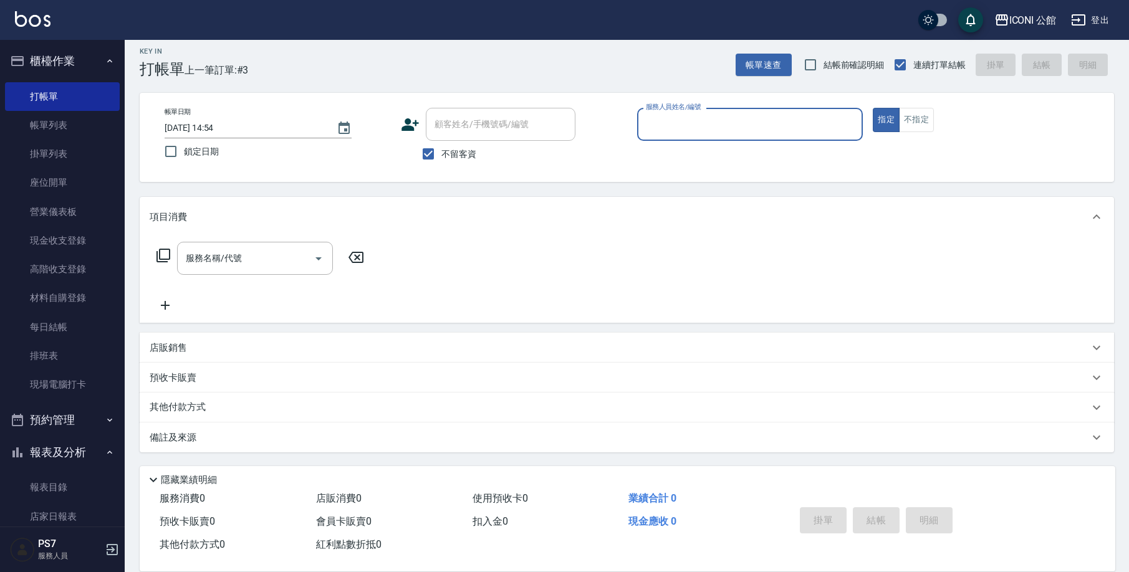
scroll to position [7, 0]
click at [426, 154] on input "不留客資" at bounding box center [428, 154] width 26 height 26
checkbox input "false"
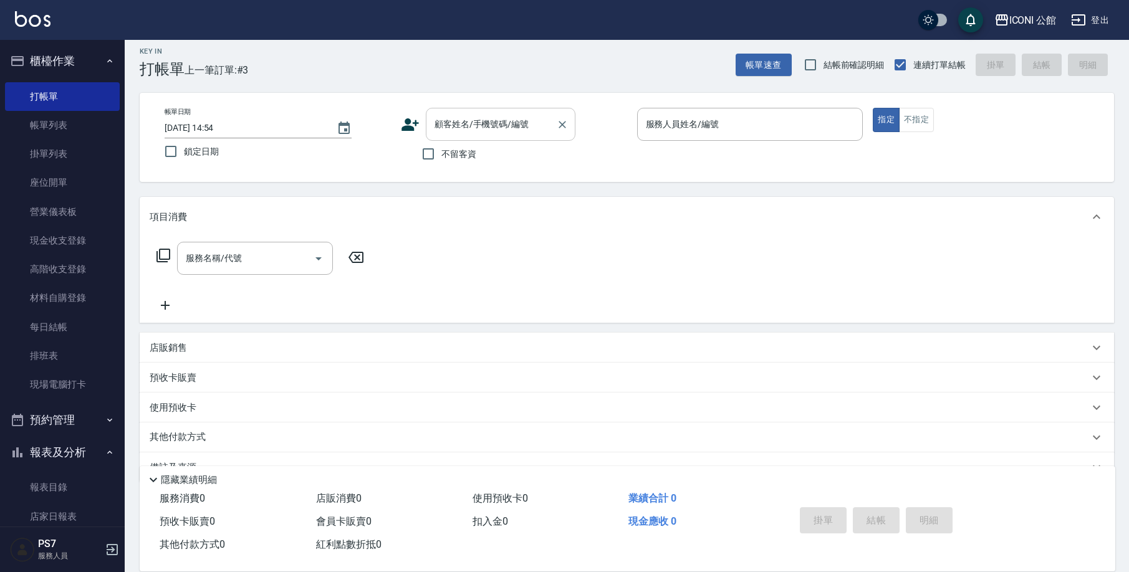
click at [440, 138] on div "顧客姓名/手機號碼/編號" at bounding box center [501, 124] width 150 height 33
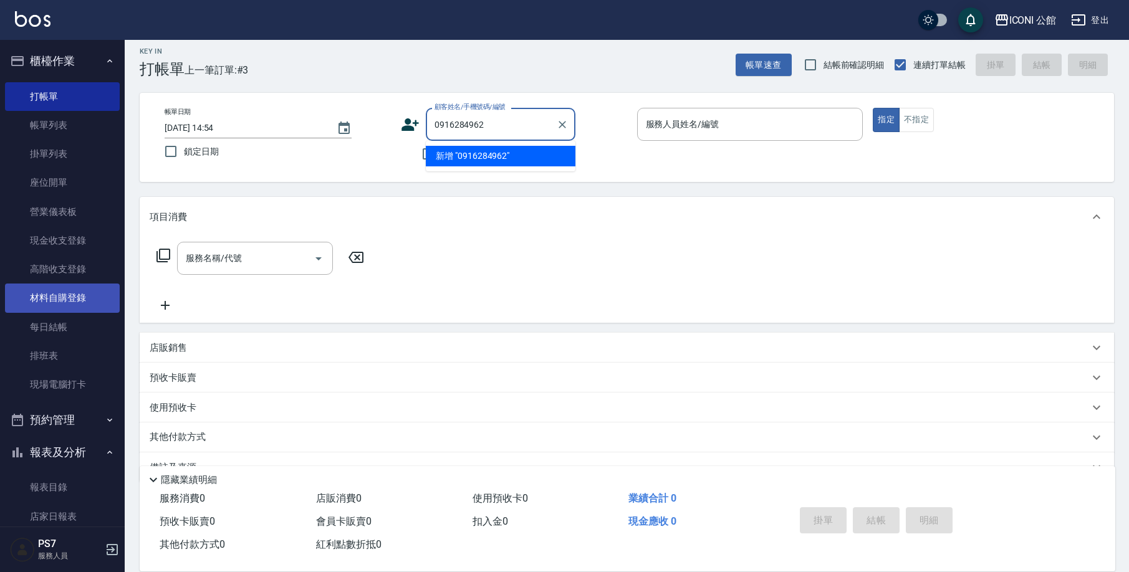
type input "0916284962"
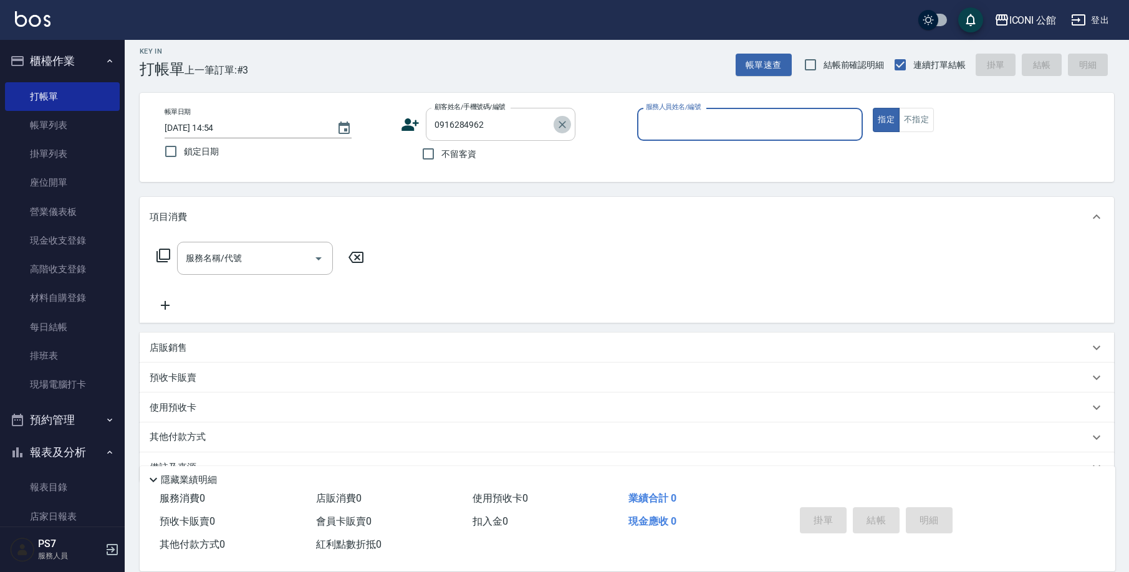
click at [563, 118] on icon "Clear" at bounding box center [562, 124] width 12 height 12
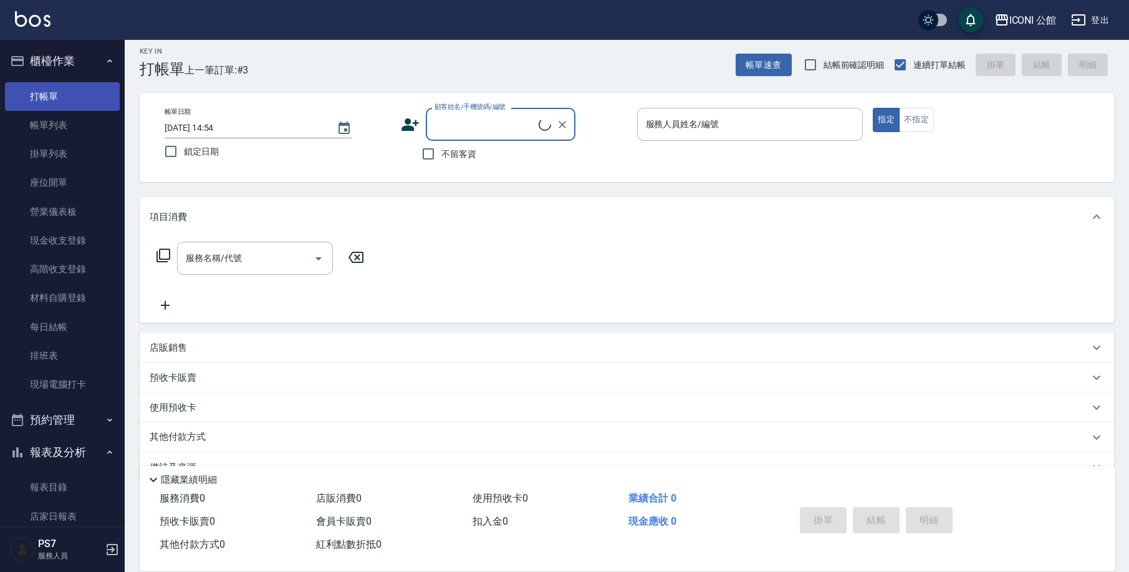
click at [42, 96] on link "打帳單" at bounding box center [62, 96] width 115 height 29
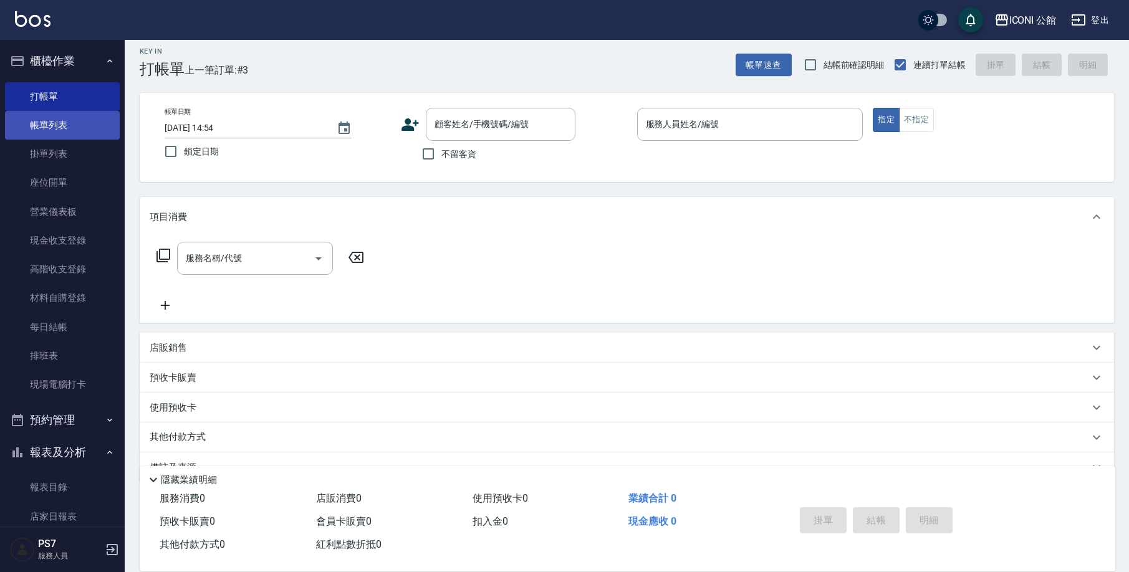
click at [34, 130] on link "帳單列表" at bounding box center [62, 125] width 115 height 29
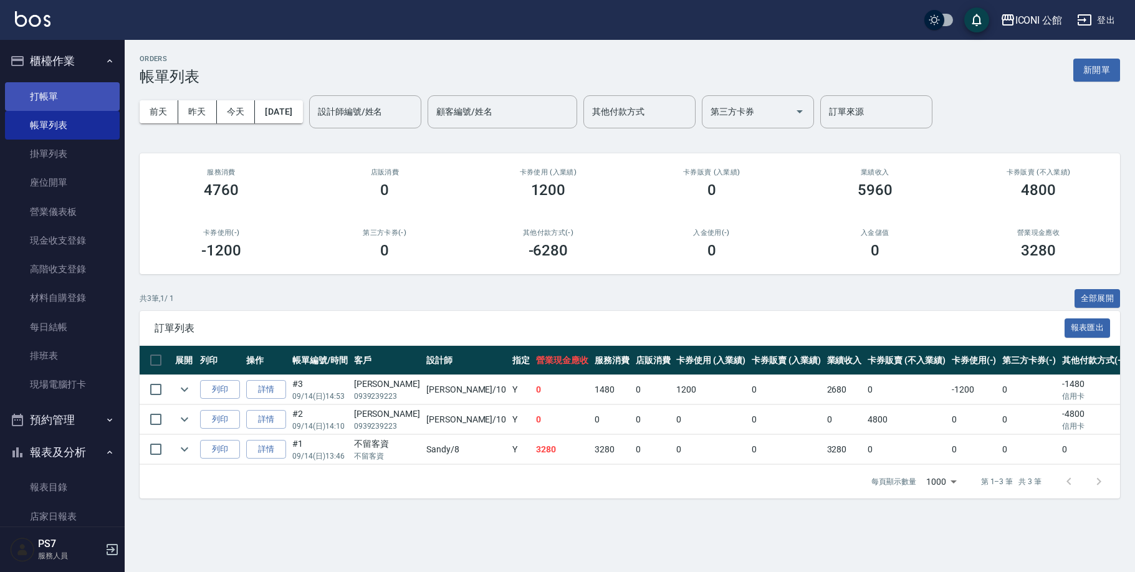
click at [40, 100] on link "打帳單" at bounding box center [62, 96] width 115 height 29
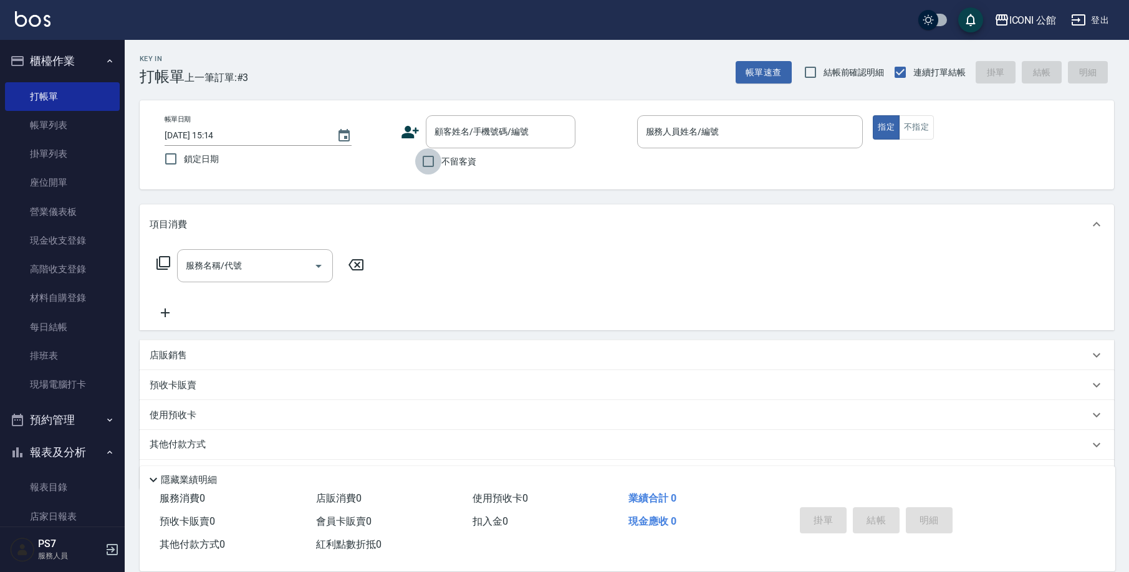
click at [428, 160] on input "不留客資" at bounding box center [428, 161] width 26 height 26
checkbox input "true"
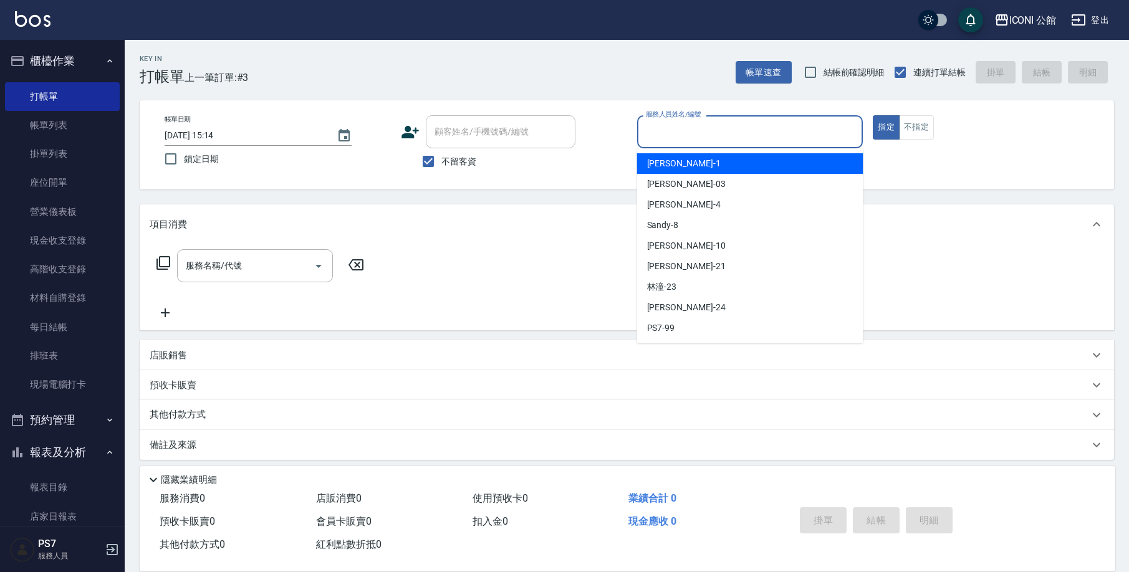
click at [722, 134] on input "服務人員姓名/編號" at bounding box center [750, 132] width 215 height 22
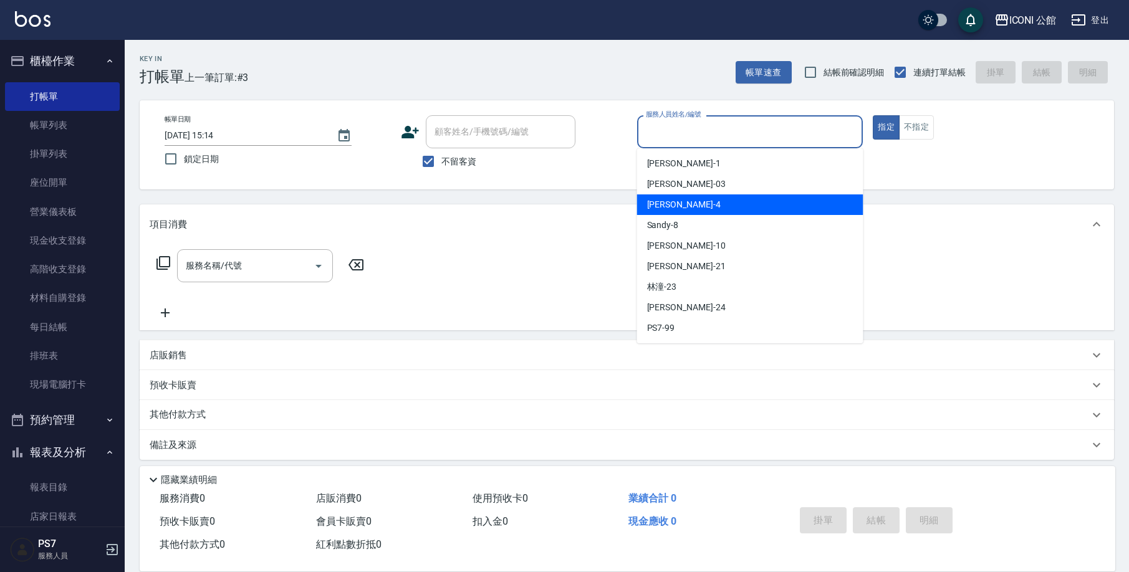
click at [697, 199] on div "Lina -4" at bounding box center [750, 205] width 226 height 21
type input "Lina-4"
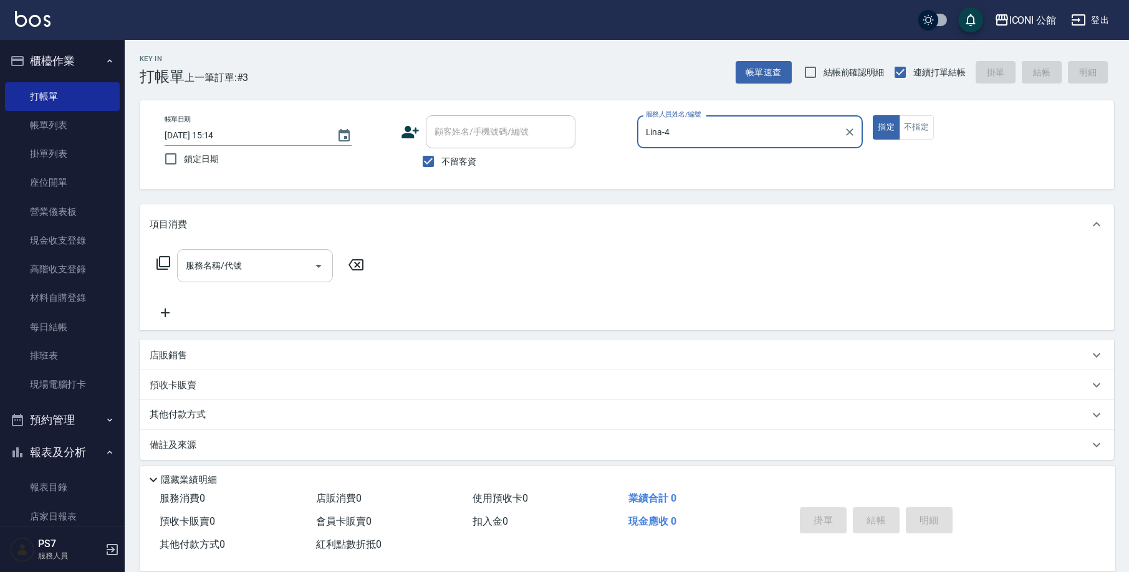
click at [219, 259] on input "服務名稱/代號" at bounding box center [246, 266] width 126 height 22
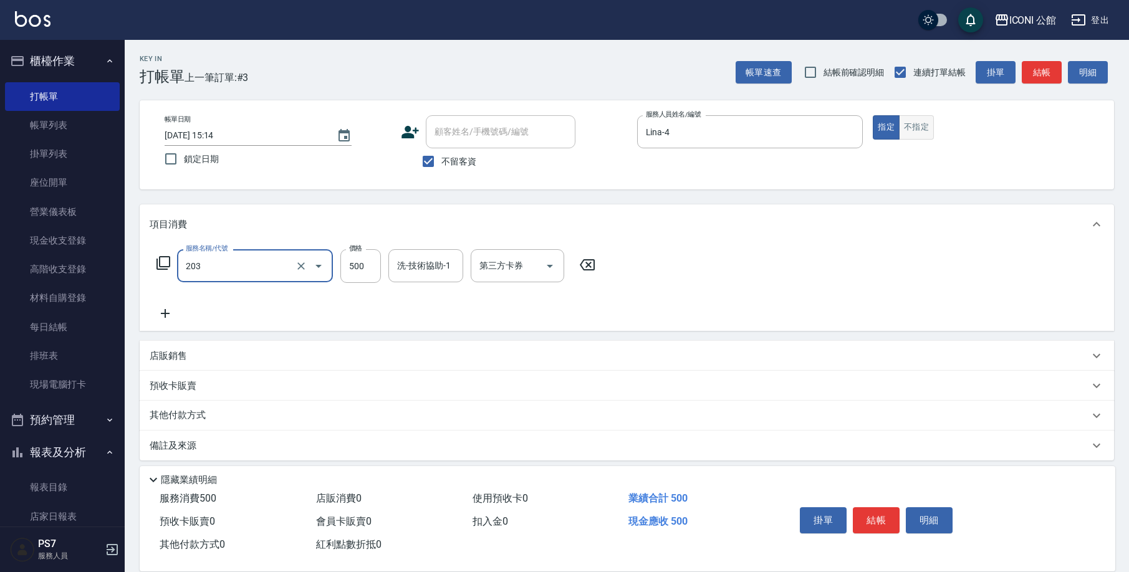
type input "不指定洗+剪(203)"
click at [922, 118] on button "不指定" at bounding box center [916, 127] width 35 height 24
click at [413, 260] on div "洗-技術協助-1 洗-技術協助-1" at bounding box center [425, 265] width 75 height 33
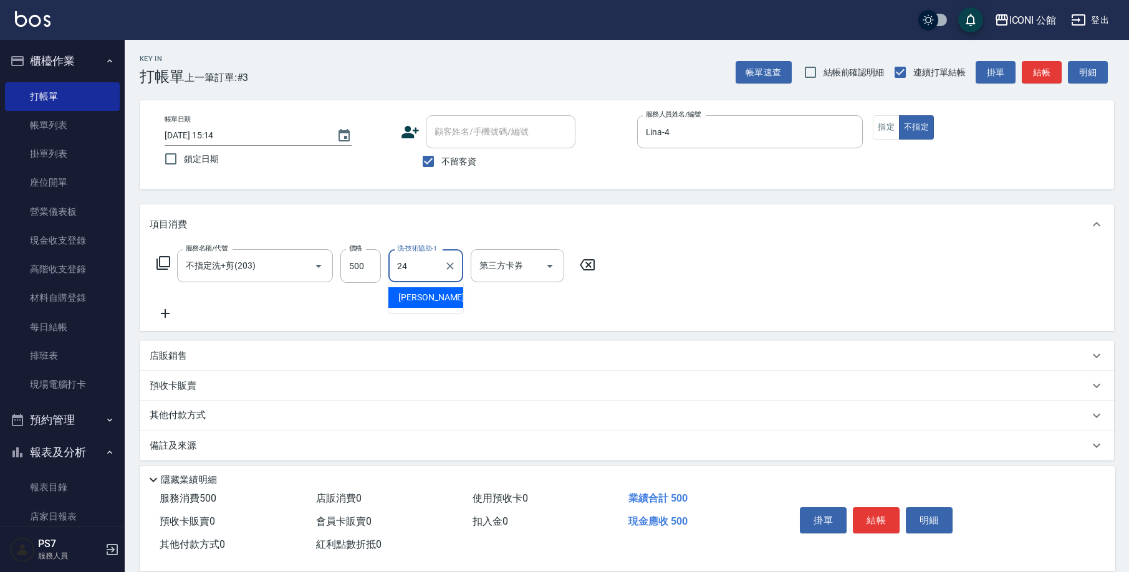
type input "[PERSON_NAME]-24"
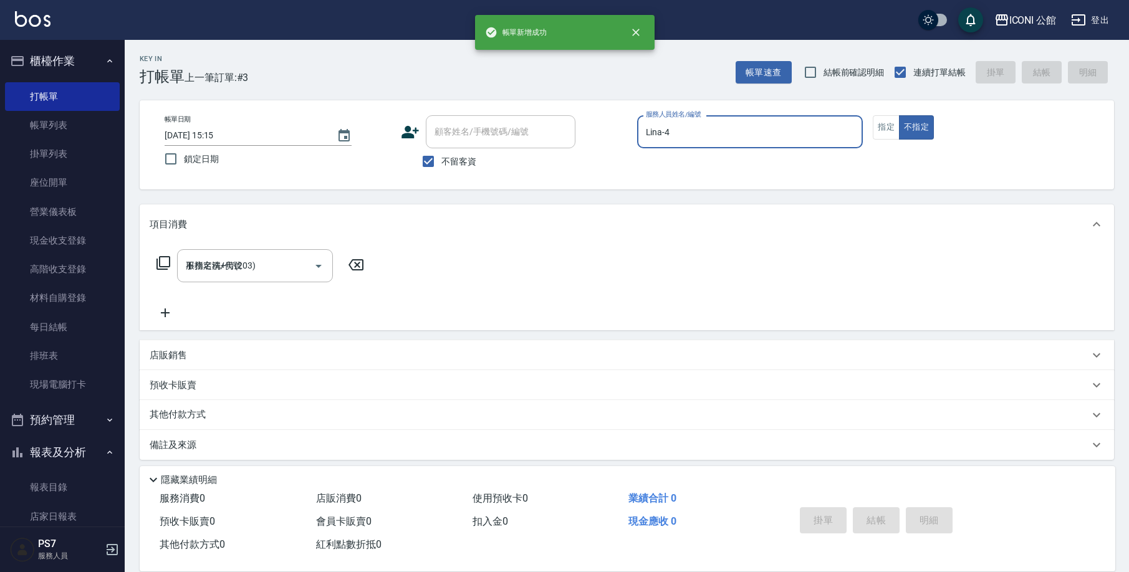
type input "[DATE] 15:15"
click at [872, 133] on div "帳單日期 [DATE] 15:15 鎖定日期 顧客姓名/手機號碼/編號 顧客姓名/手機號碼/編號 不留客資 服務人員姓名/編號 服務人員姓名/編號 指定 不指定" at bounding box center [627, 144] width 945 height 59
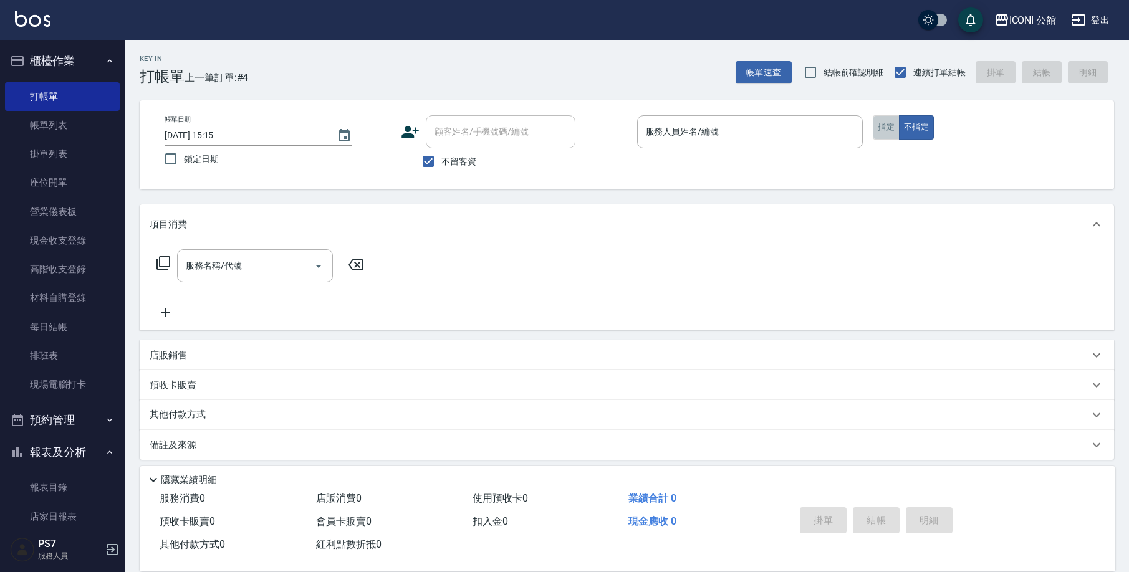
click at [884, 131] on button "指定" at bounding box center [886, 127] width 27 height 24
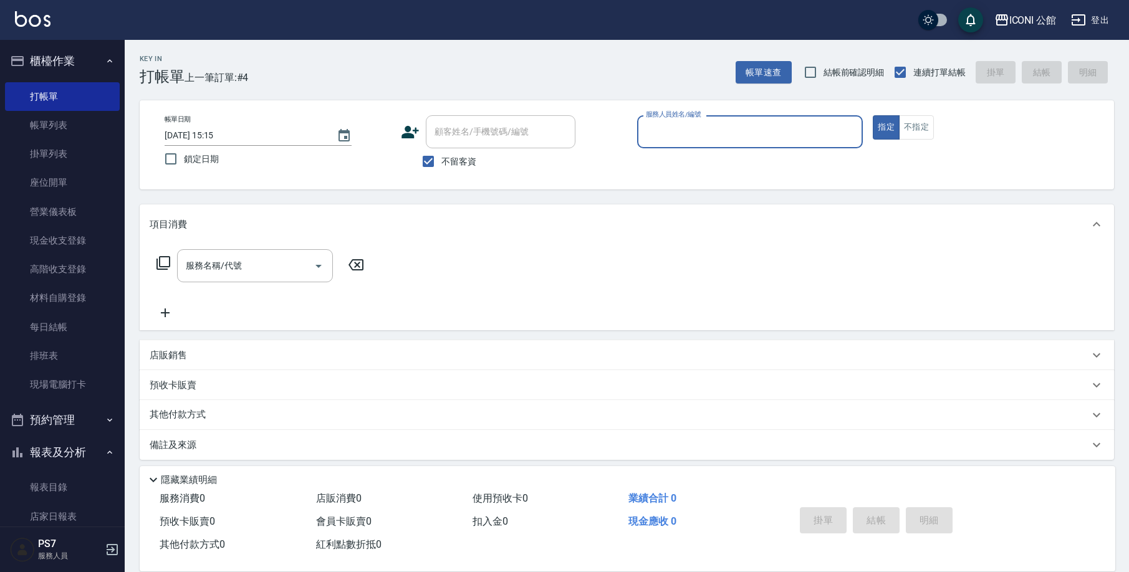
click at [801, 135] on input "服務人員姓名/編號" at bounding box center [750, 132] width 215 height 22
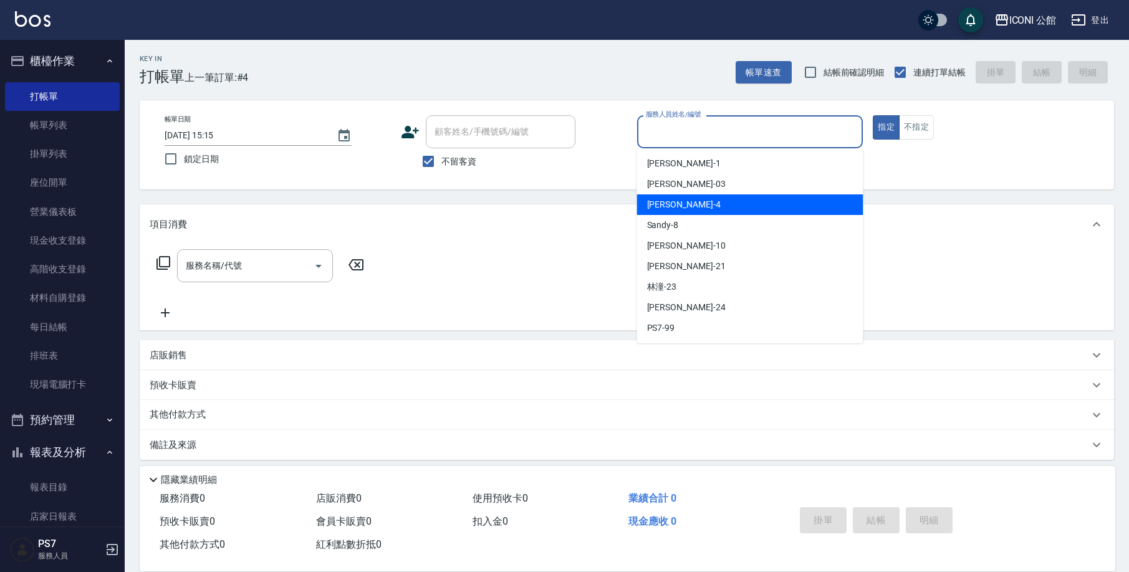
click at [720, 200] on div "Lina -4" at bounding box center [750, 205] width 226 height 21
type input "Lina-4"
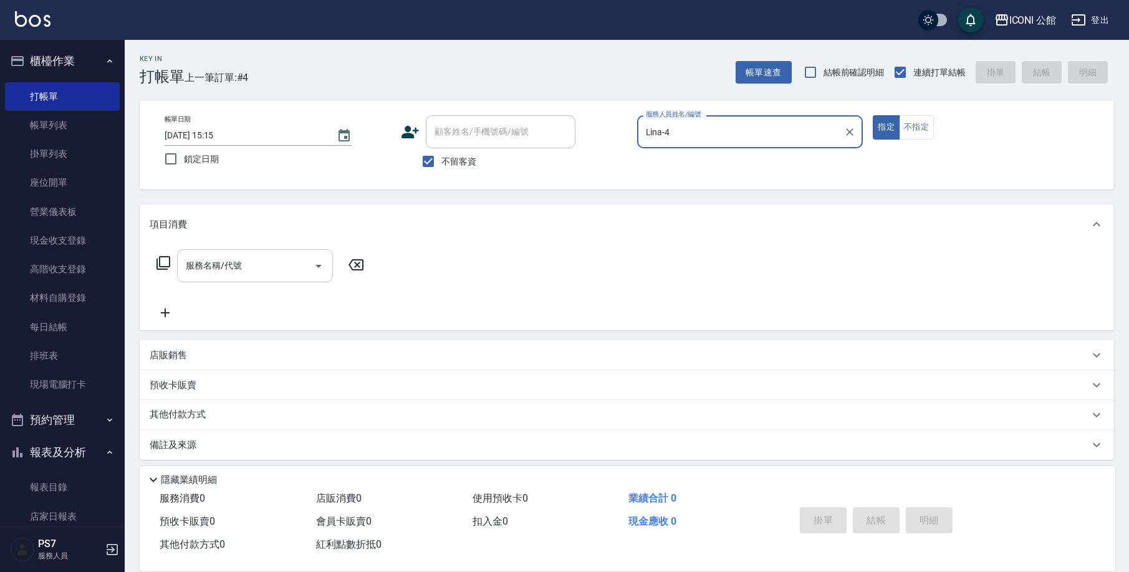
click at [306, 253] on div "服務名稱/代號" at bounding box center [255, 265] width 156 height 33
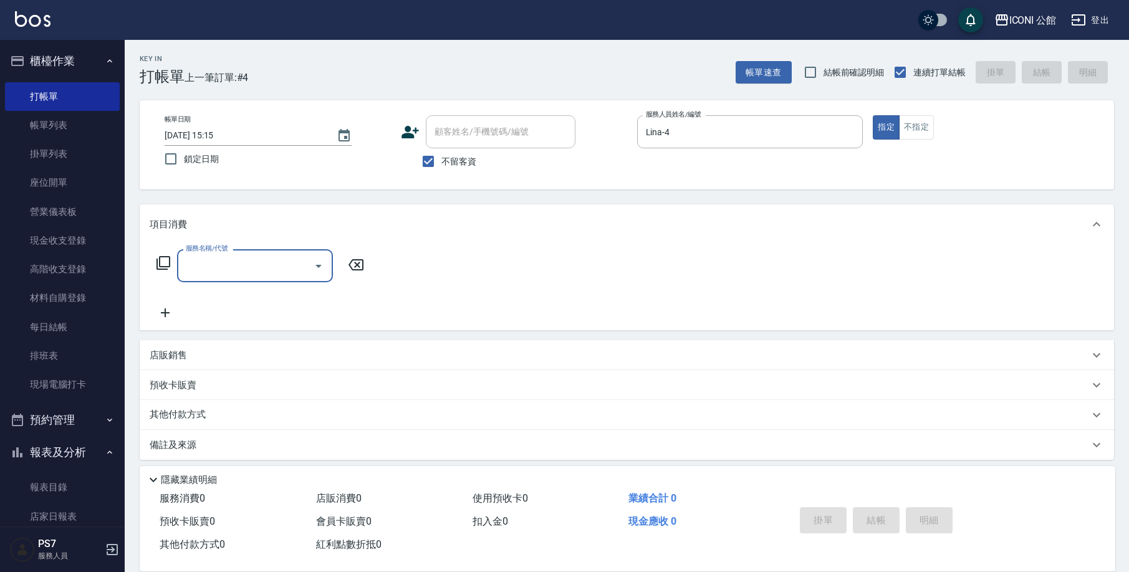
click at [280, 266] on input "服務名稱/代號" at bounding box center [246, 266] width 126 height 22
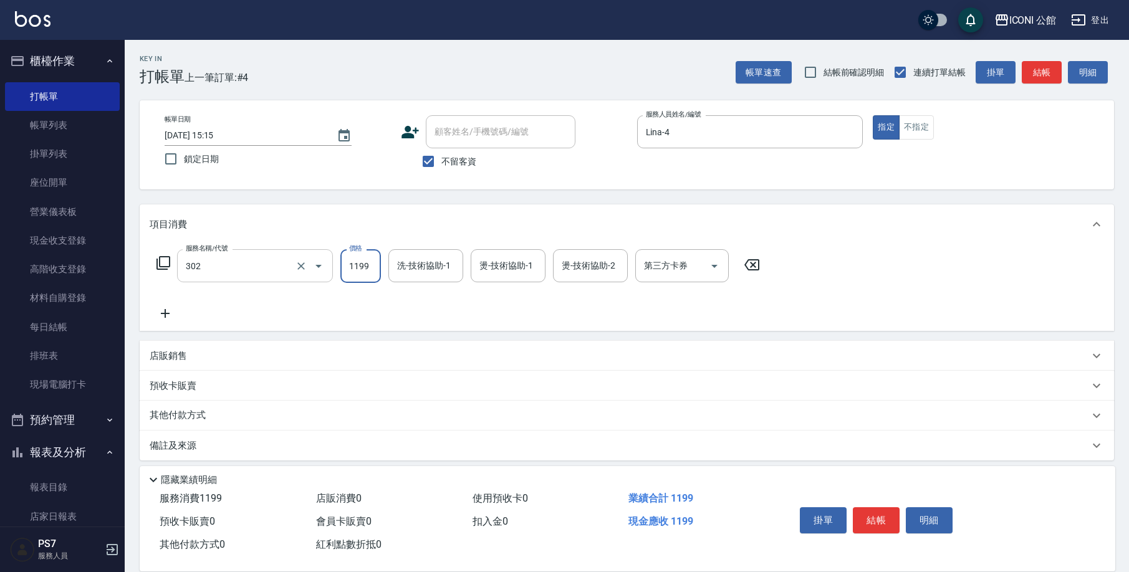
type input "設計燙髮(302)"
click at [367, 266] on input "119" at bounding box center [360, 266] width 41 height 34
type input "1199"
type input "[PERSON_NAME]-24"
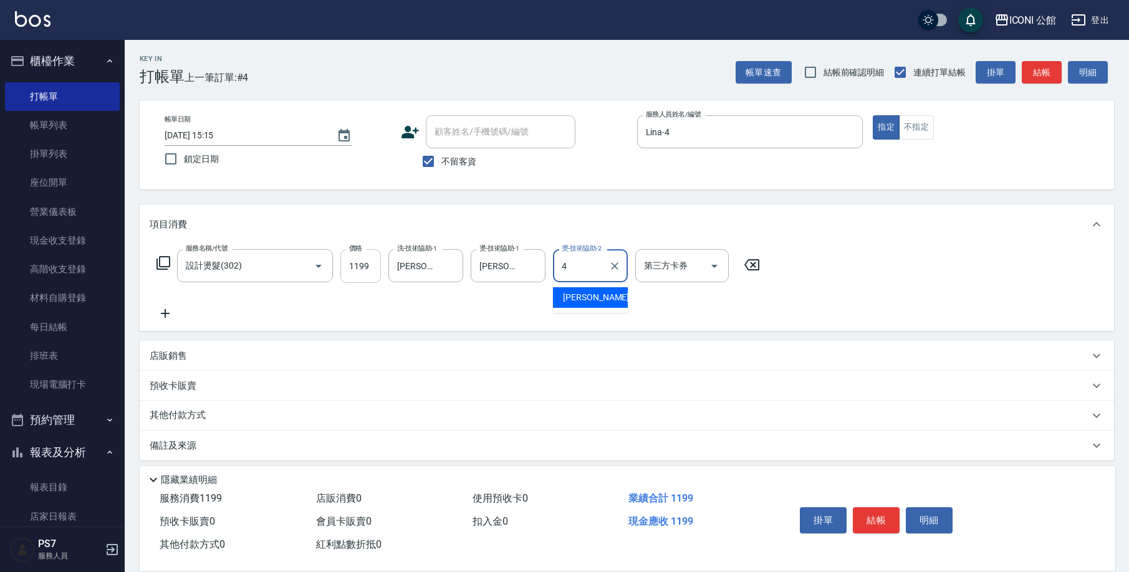
type input "Lina-4"
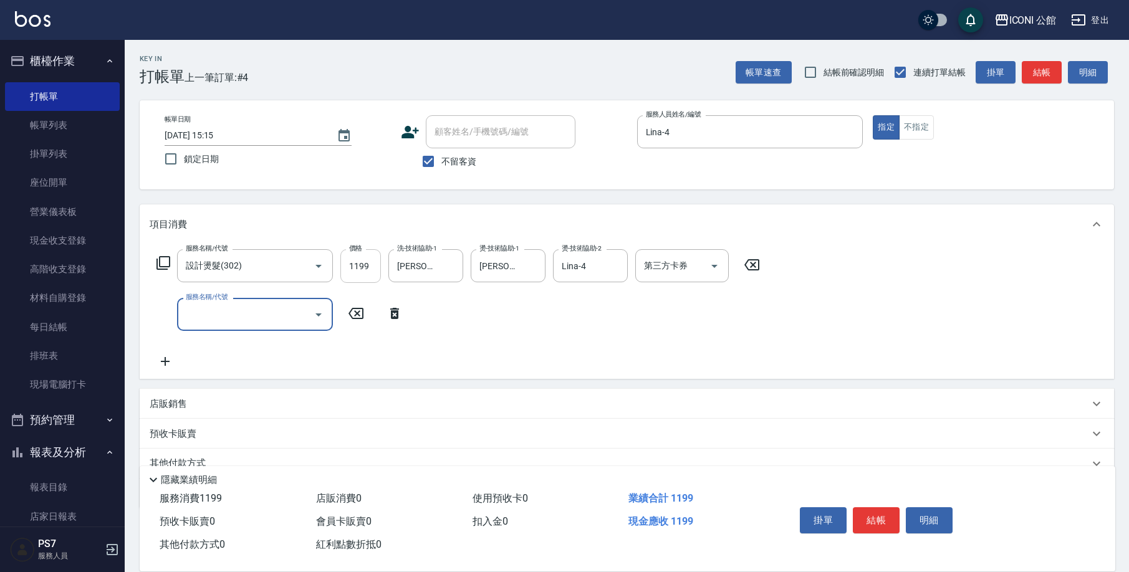
type input "3"
type input "DD急救護髮(506)"
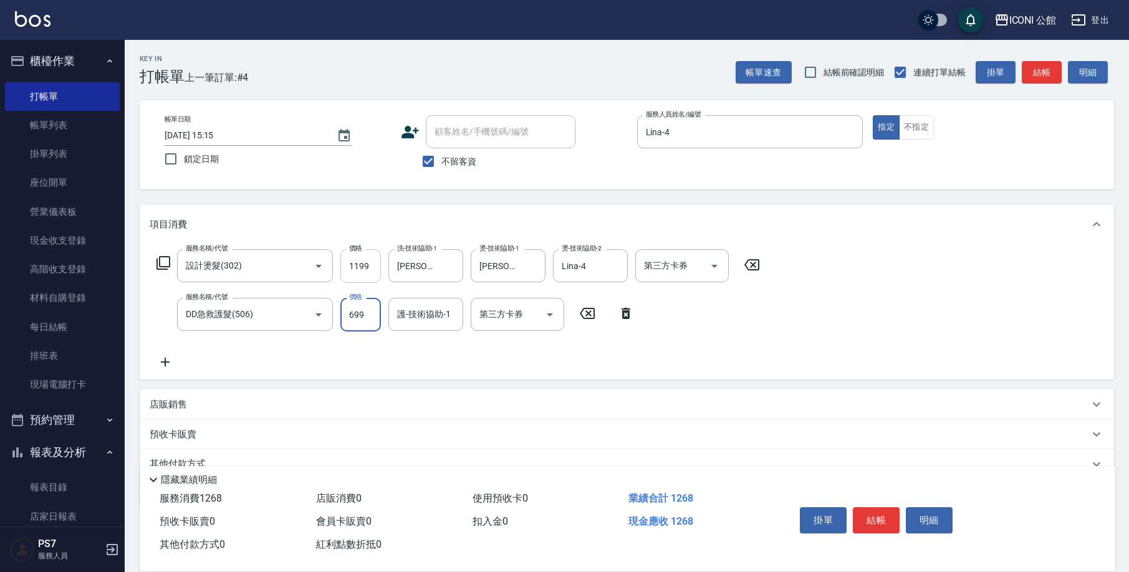
type input "699"
type input "[PERSON_NAME]-24"
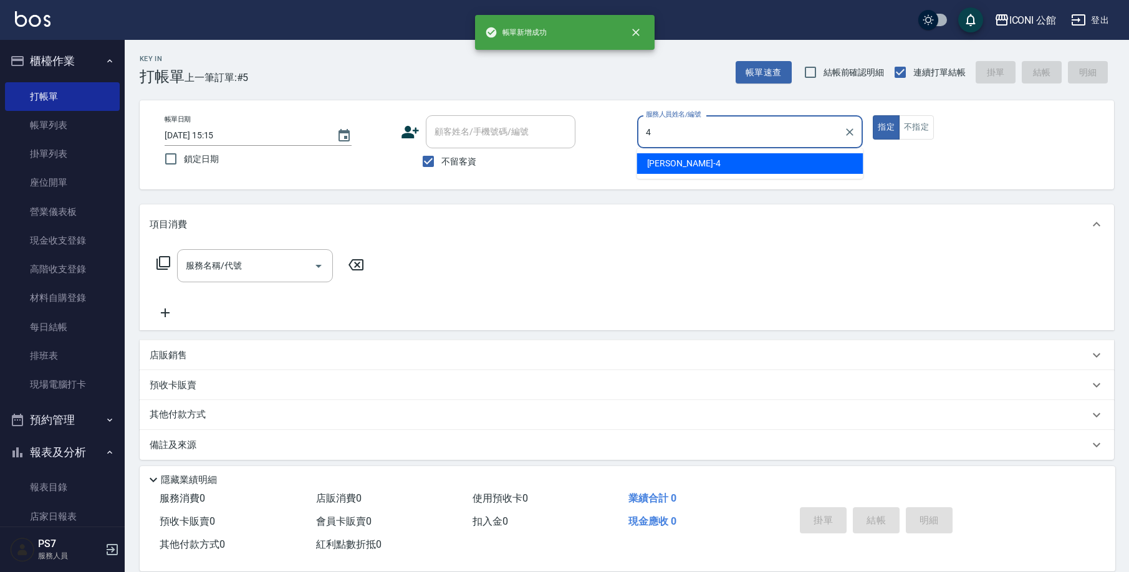
type input "Lina-4"
type button "true"
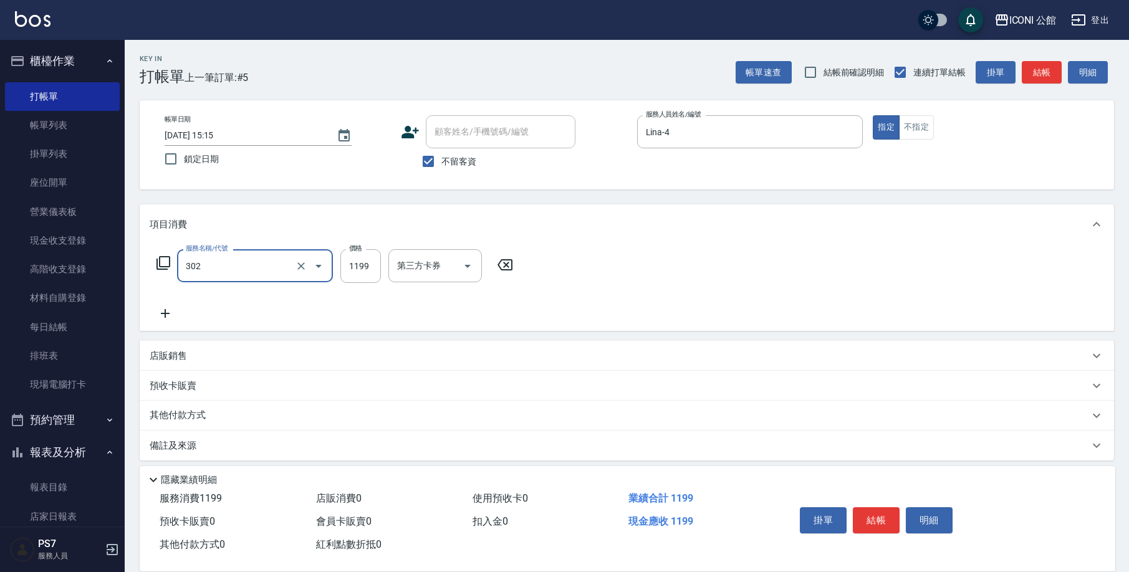
type input "設計燙髮(302)"
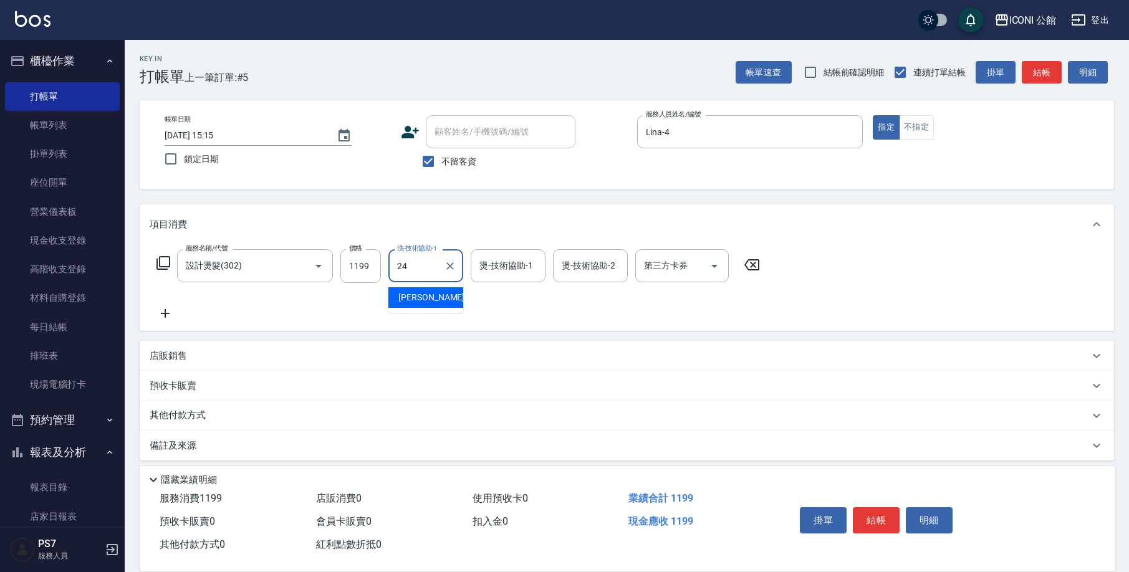
type input "[PERSON_NAME]-24"
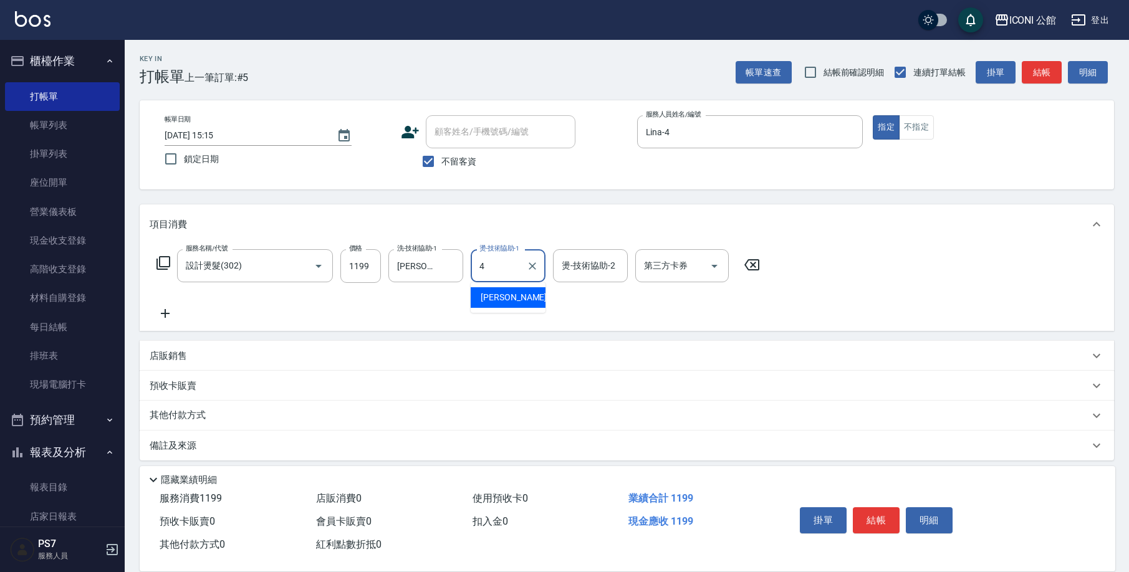
type input "Lina-4"
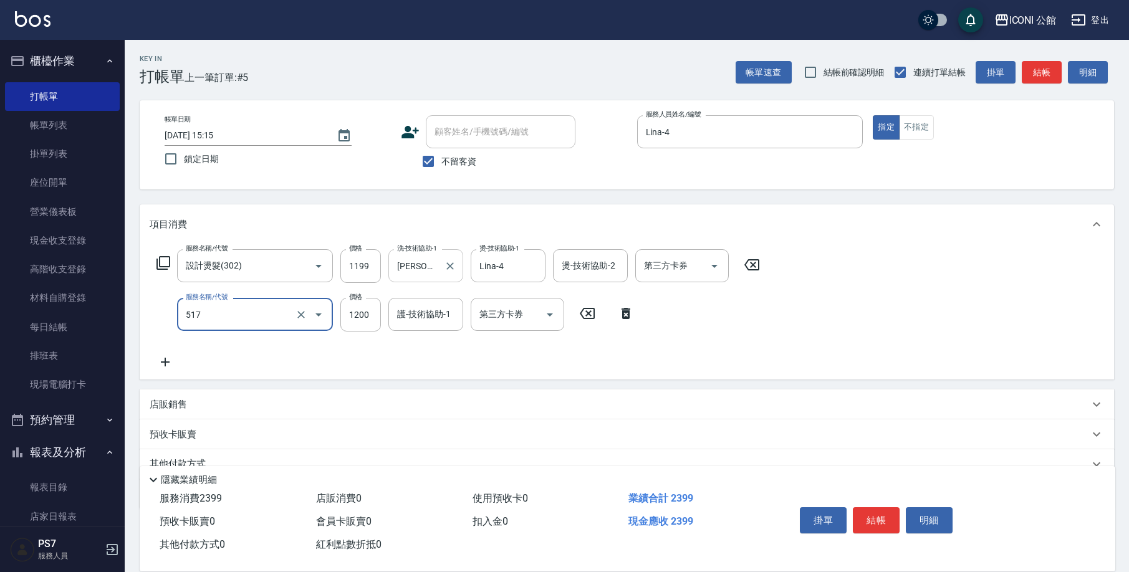
type input "花漾深層護髮(517)"
type input "960"
click at [410, 317] on input "護-技術協助-1" at bounding box center [426, 315] width 64 height 22
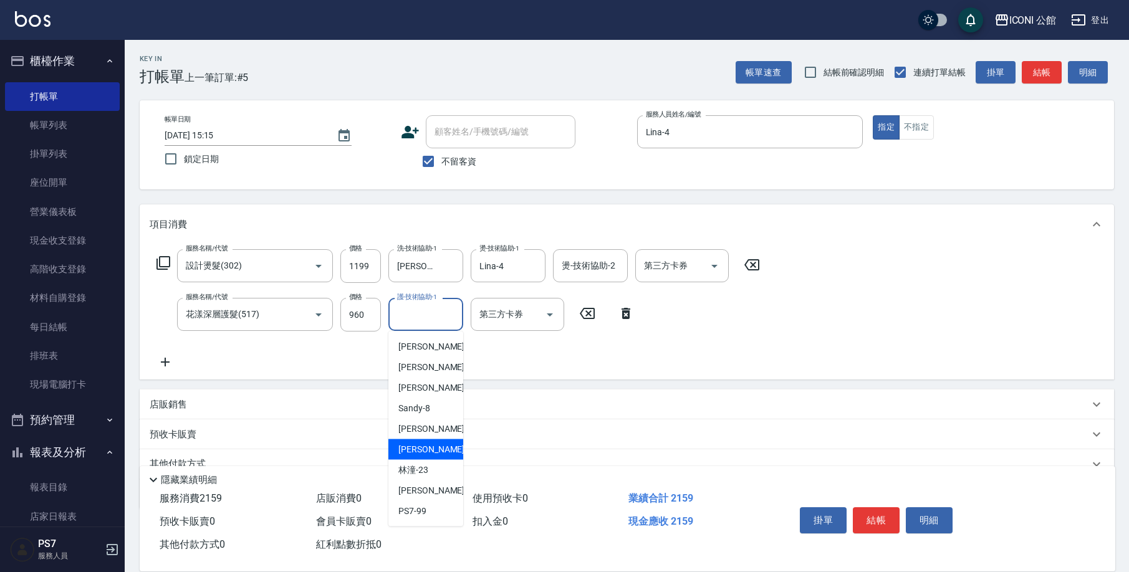
click at [421, 452] on span "[PERSON_NAME] -21" at bounding box center [437, 449] width 79 height 13
type input "[PERSON_NAME]-21"
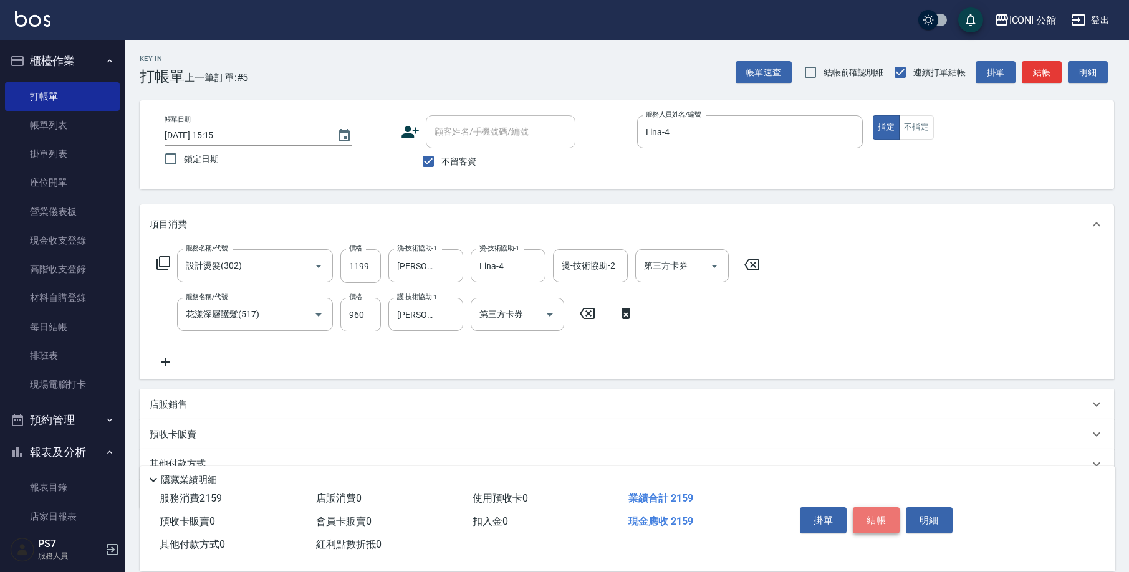
click at [880, 520] on button "結帳" at bounding box center [876, 521] width 47 height 26
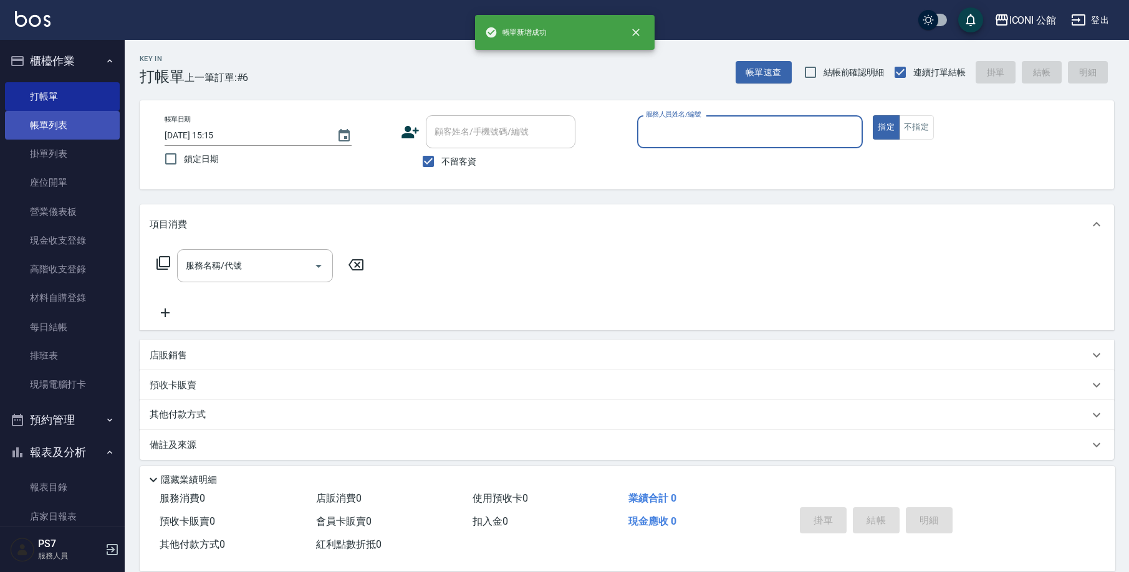
click at [40, 117] on link "帳單列表" at bounding box center [62, 125] width 115 height 29
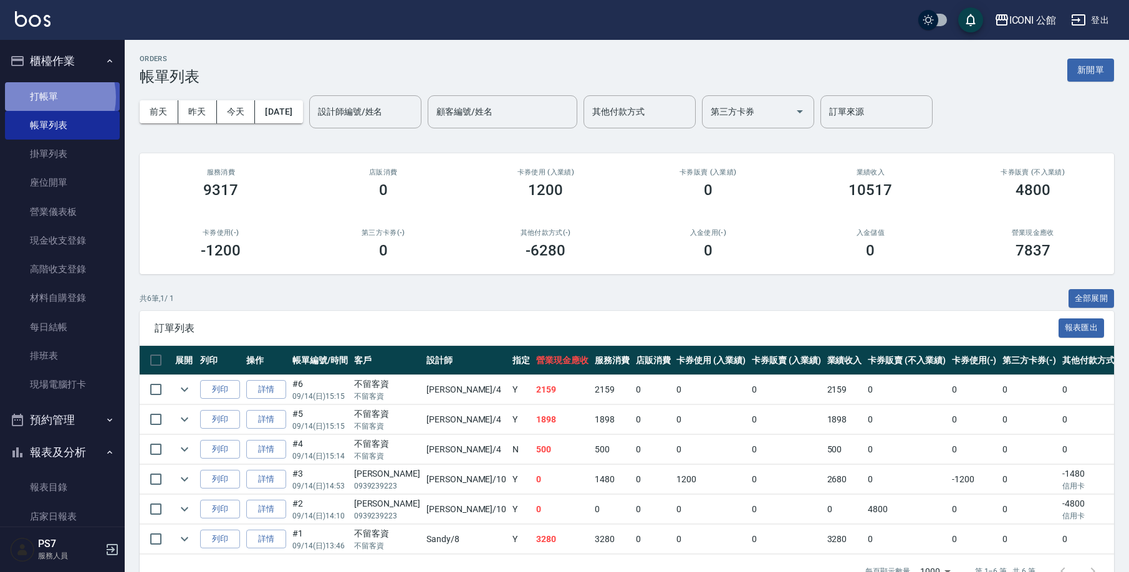
click at [44, 97] on link "打帳單" at bounding box center [62, 96] width 115 height 29
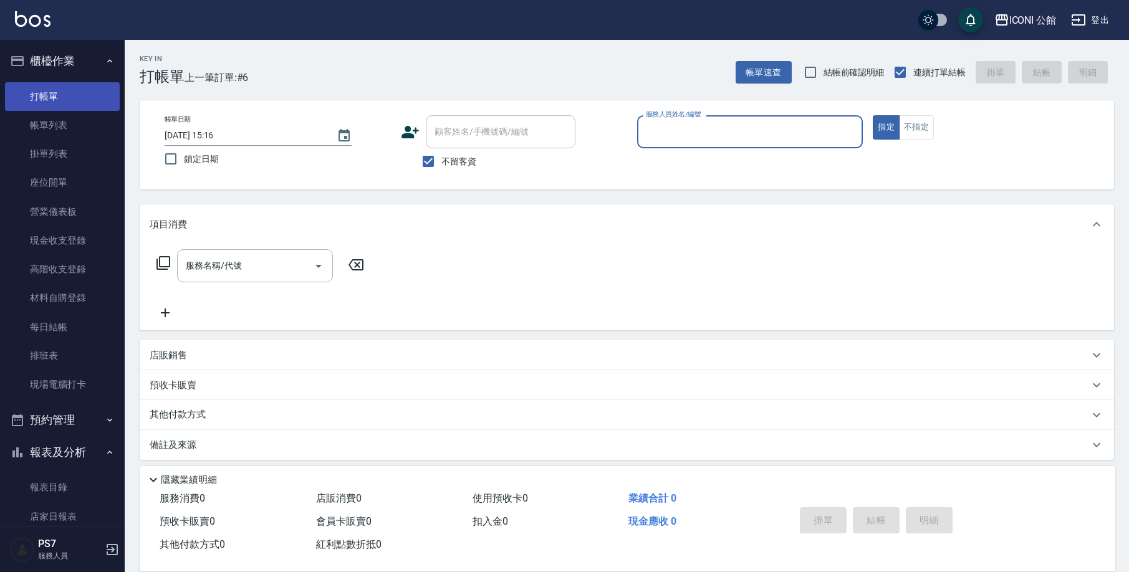
click at [67, 104] on link "打帳單" at bounding box center [62, 96] width 115 height 29
